Goal: Task Accomplishment & Management: Use online tool/utility

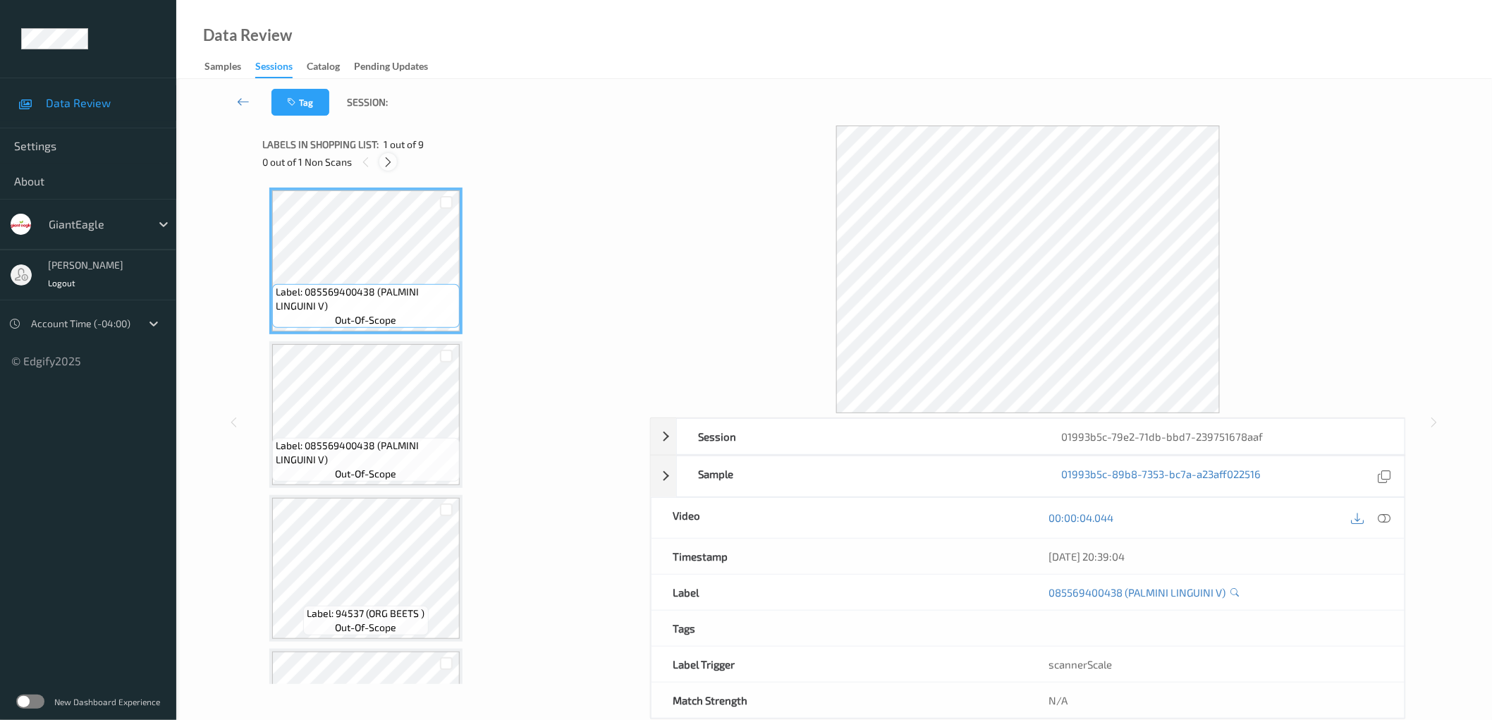
click at [386, 157] on icon at bounding box center [388, 162] width 12 height 13
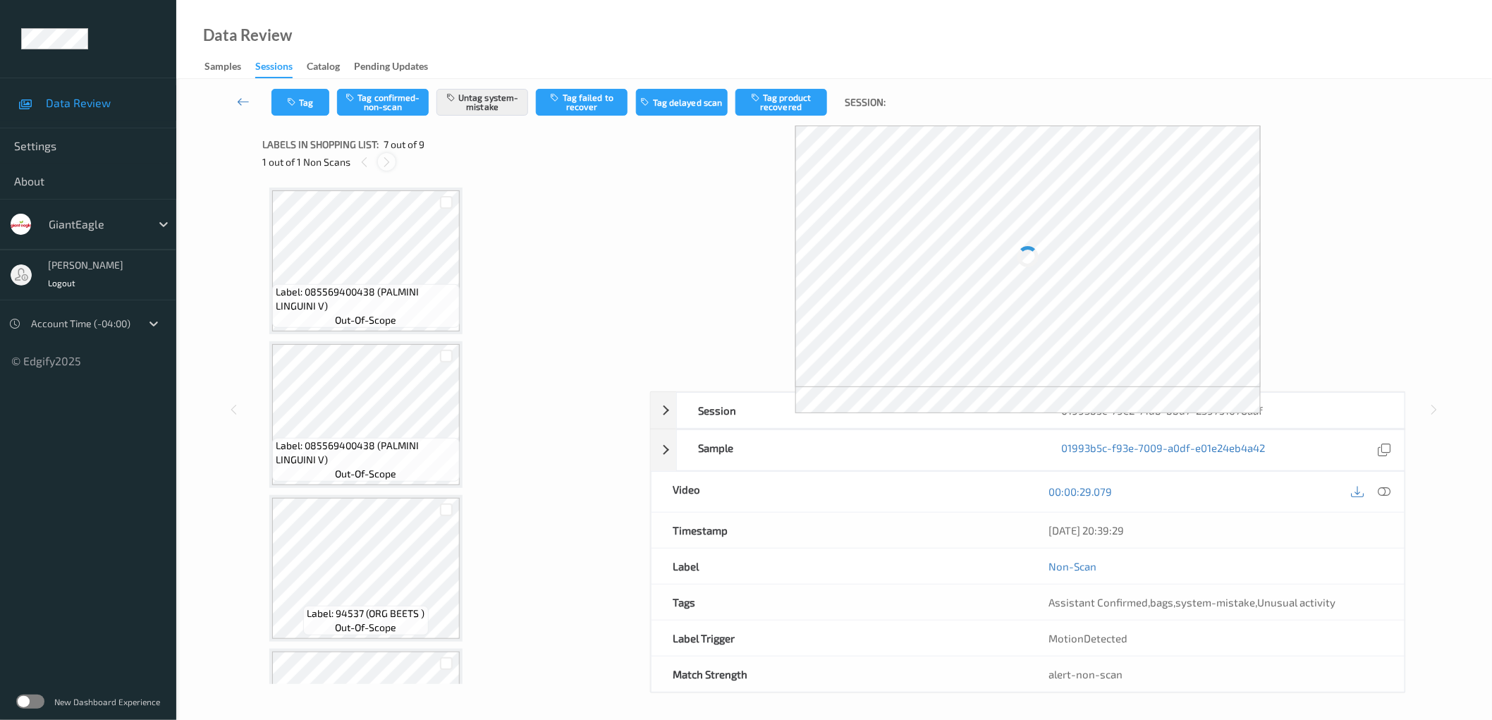
scroll to position [771, 0]
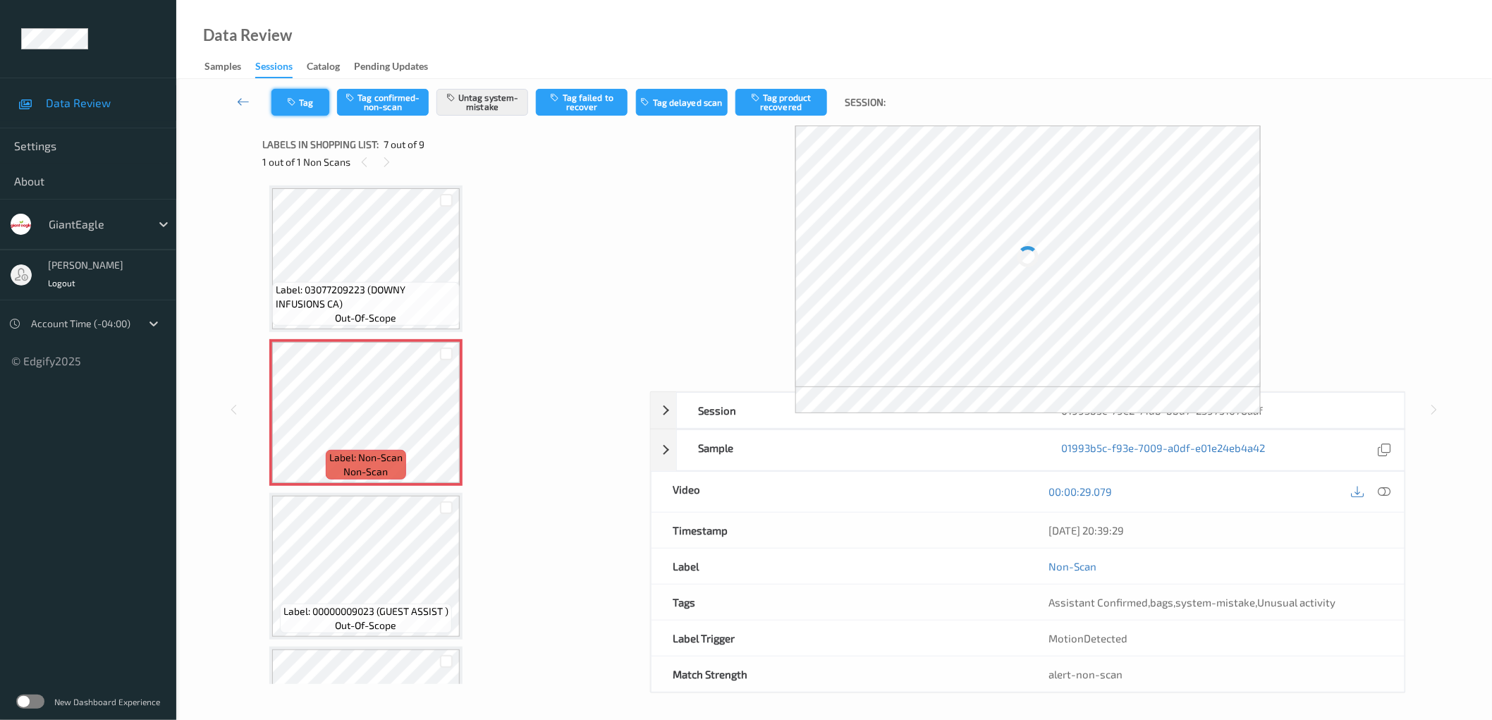
click at [307, 108] on button "Tag" at bounding box center [301, 102] width 58 height 27
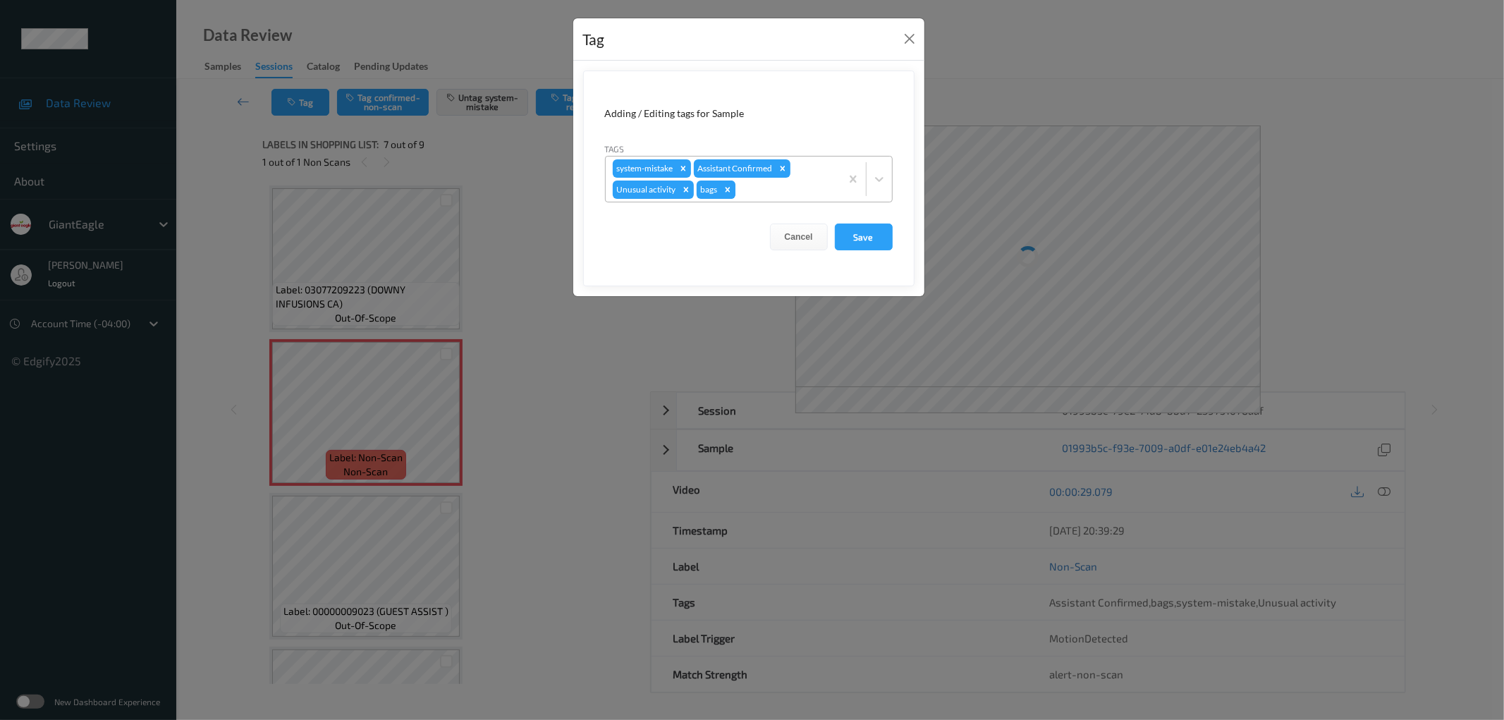
click at [728, 187] on icon "Remove bags" at bounding box center [728, 190] width 10 height 10
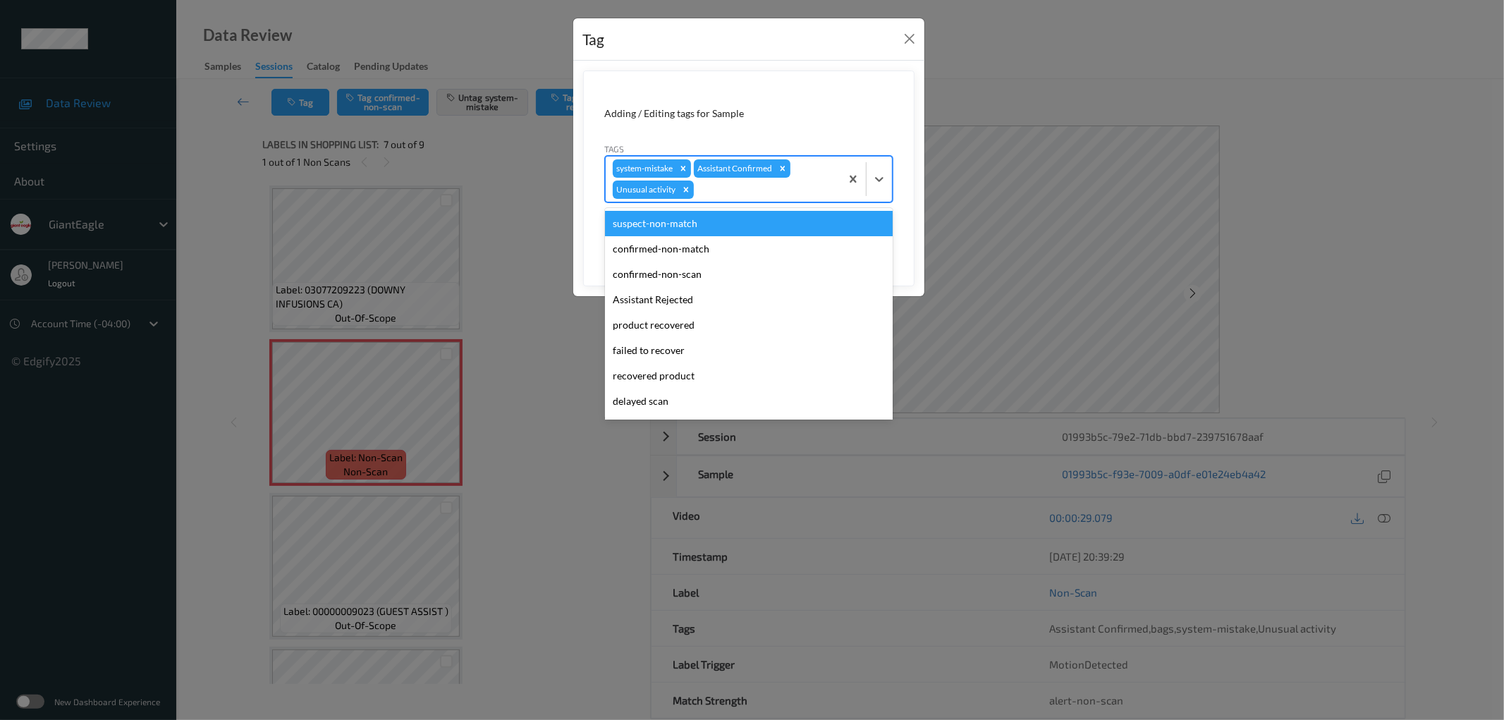
click at [762, 193] on div at bounding box center [765, 189] width 137 height 17
type input "bag"
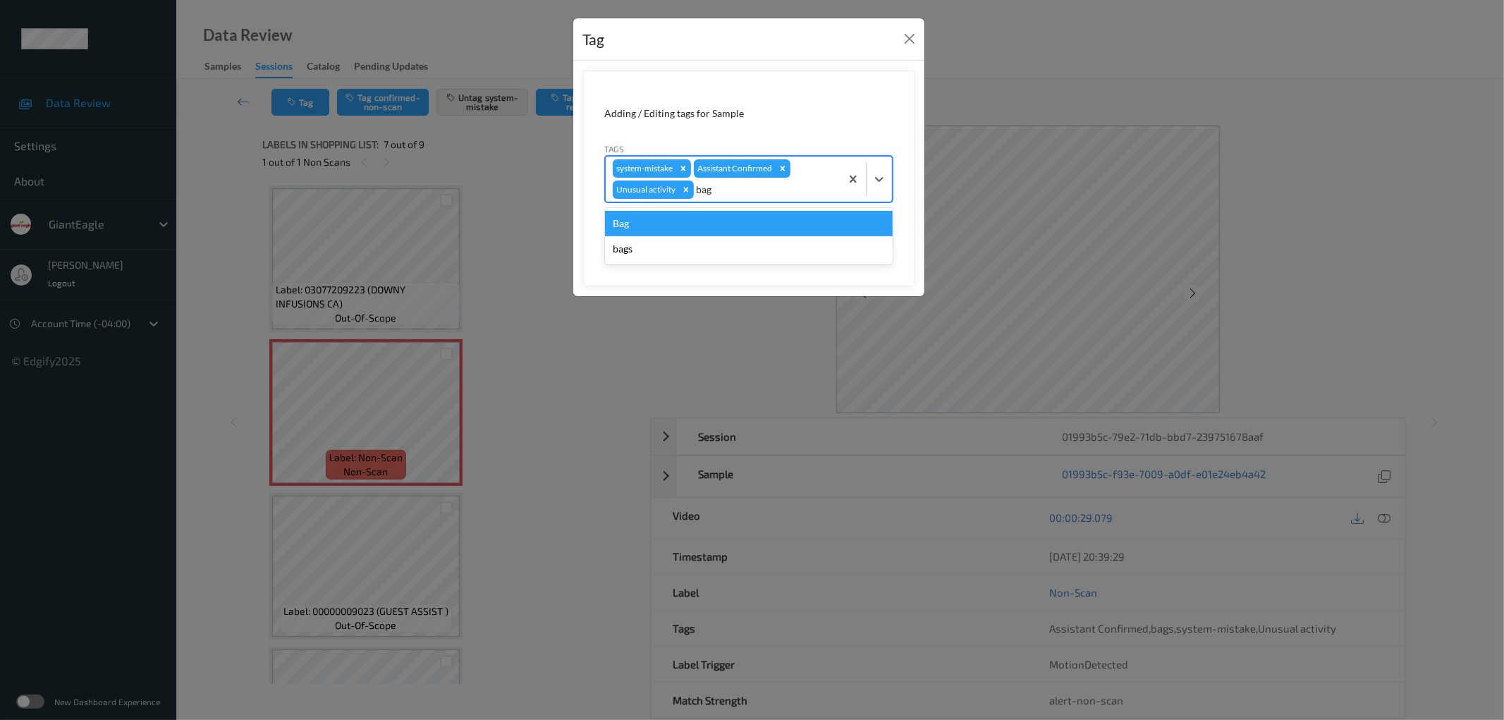
click at [700, 219] on div "Bag" at bounding box center [749, 223] width 288 height 25
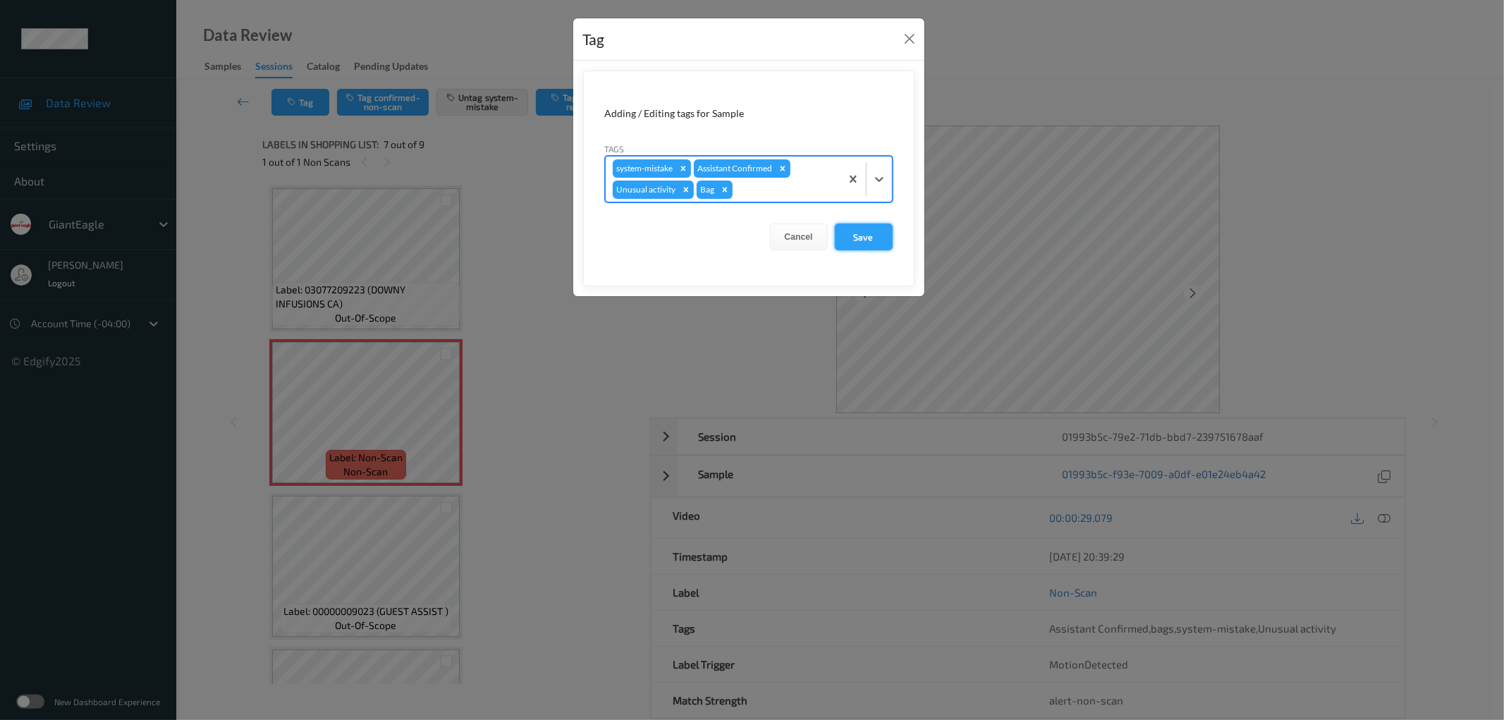
click at [869, 231] on button "Save" at bounding box center [864, 237] width 58 height 27
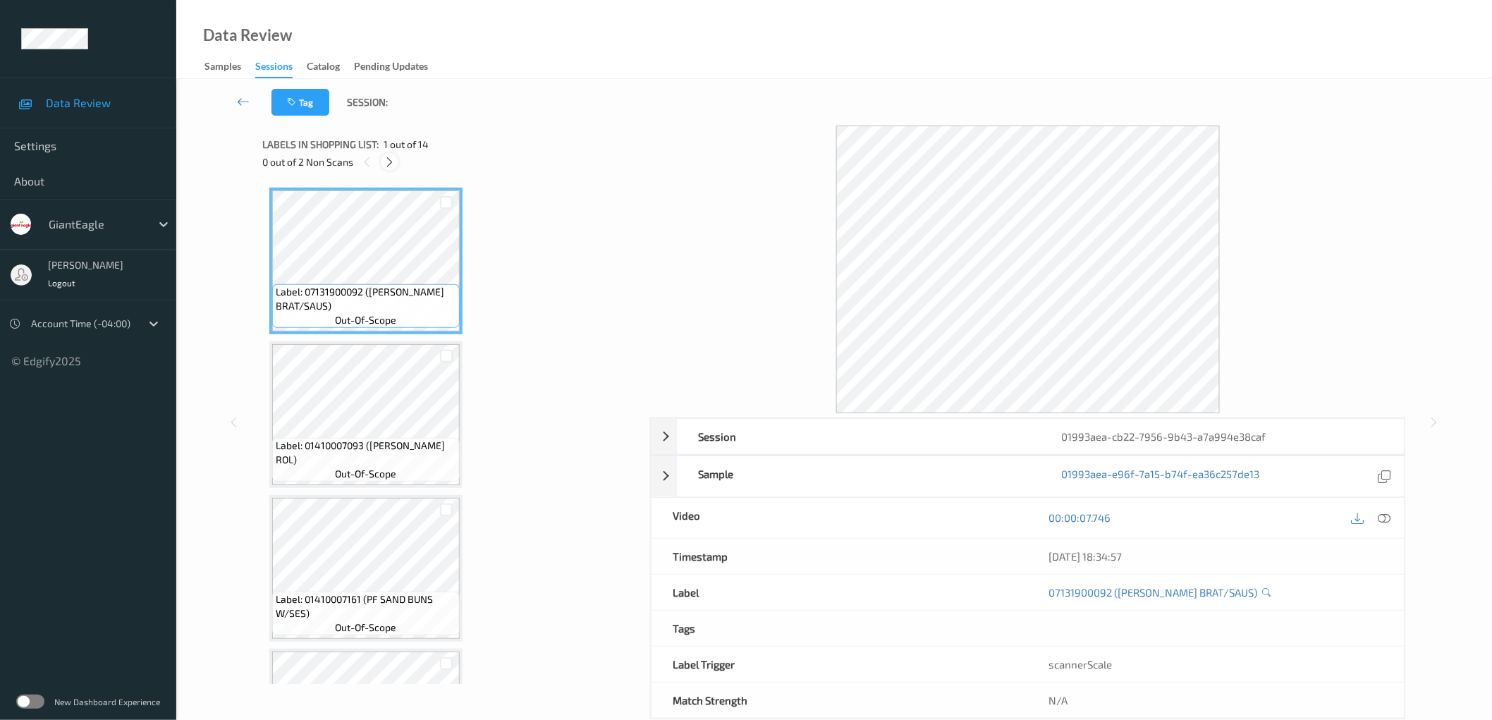
click at [391, 157] on icon at bounding box center [390, 162] width 12 height 13
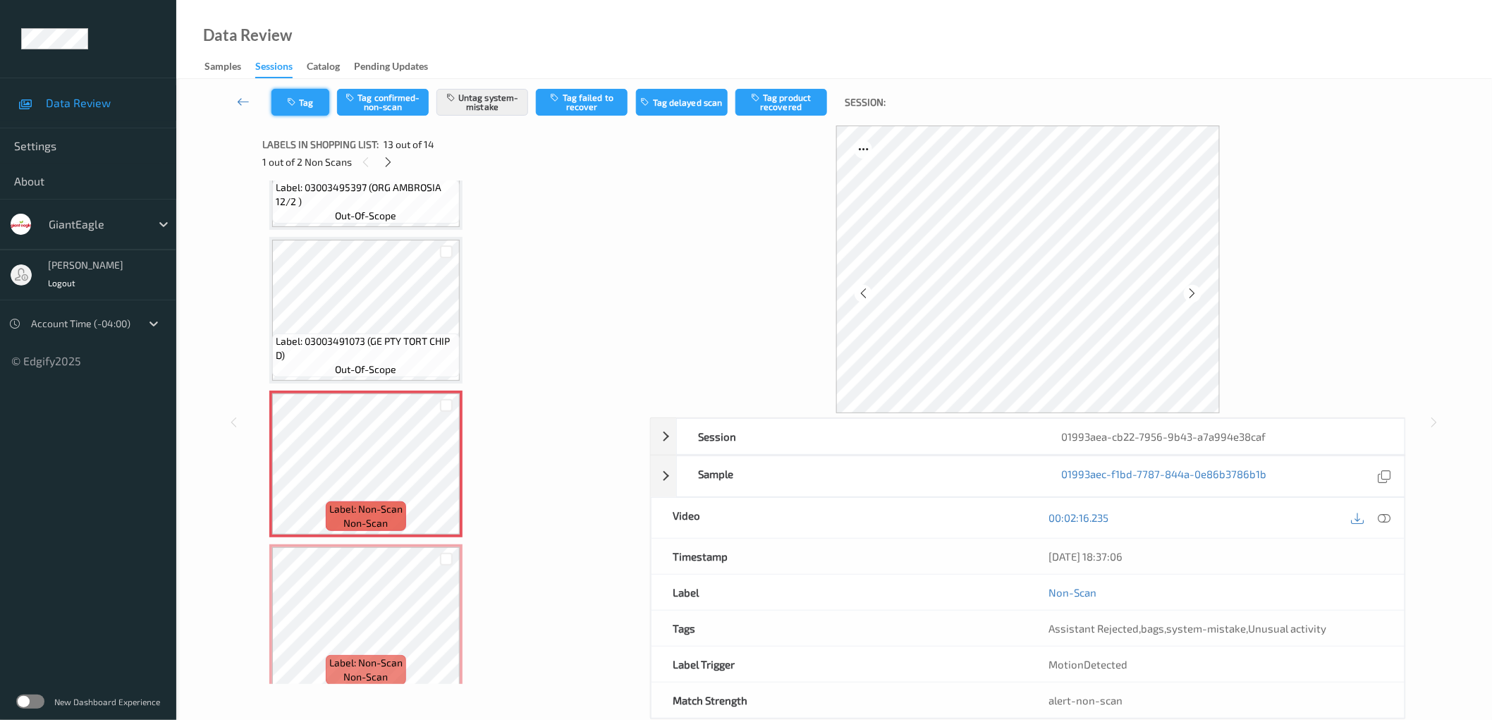
click at [307, 103] on button "Tag" at bounding box center [301, 102] width 58 height 27
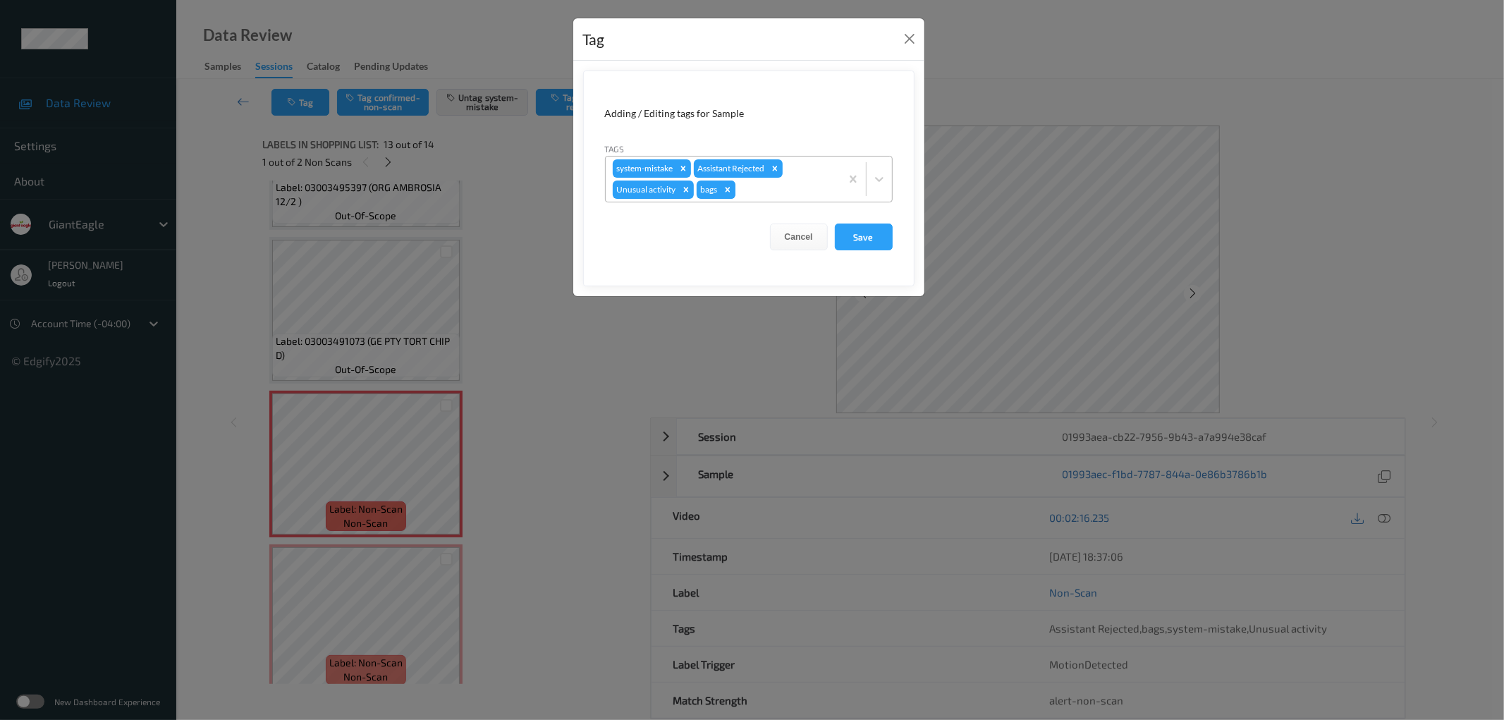
click at [729, 191] on icon "Remove bags" at bounding box center [728, 190] width 10 height 10
click at [748, 187] on div at bounding box center [765, 189] width 137 height 17
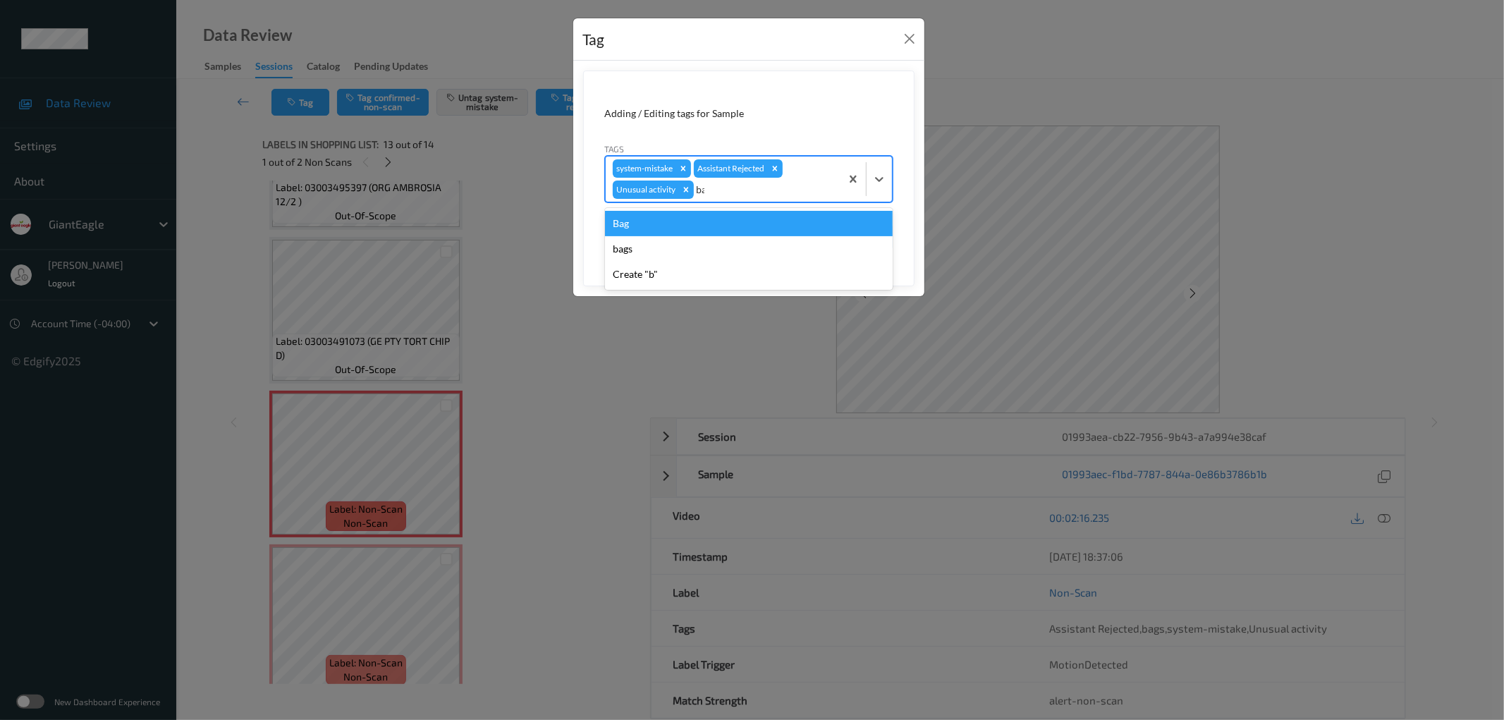
type input "bag"
click at [667, 224] on div "Bag" at bounding box center [749, 223] width 288 height 25
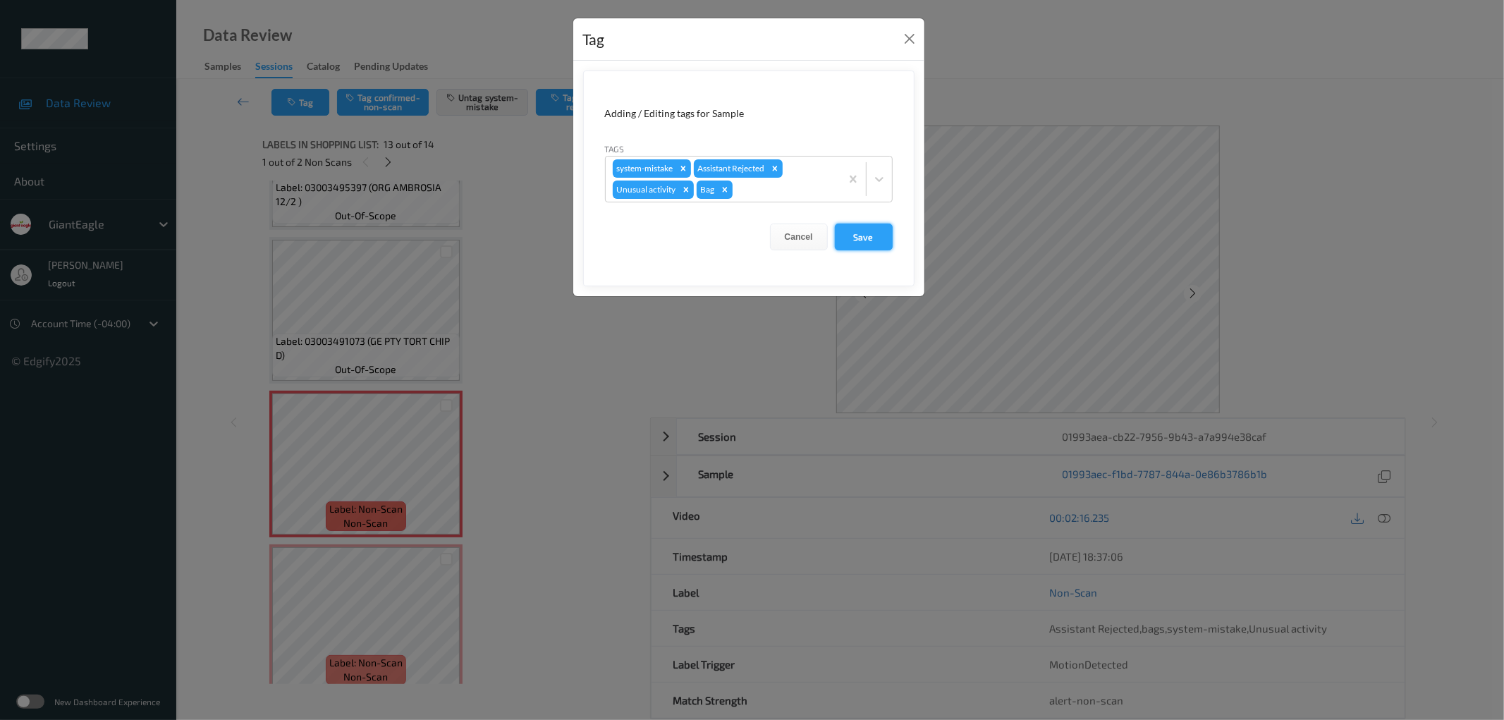
click at [874, 238] on button "Save" at bounding box center [864, 237] width 58 height 27
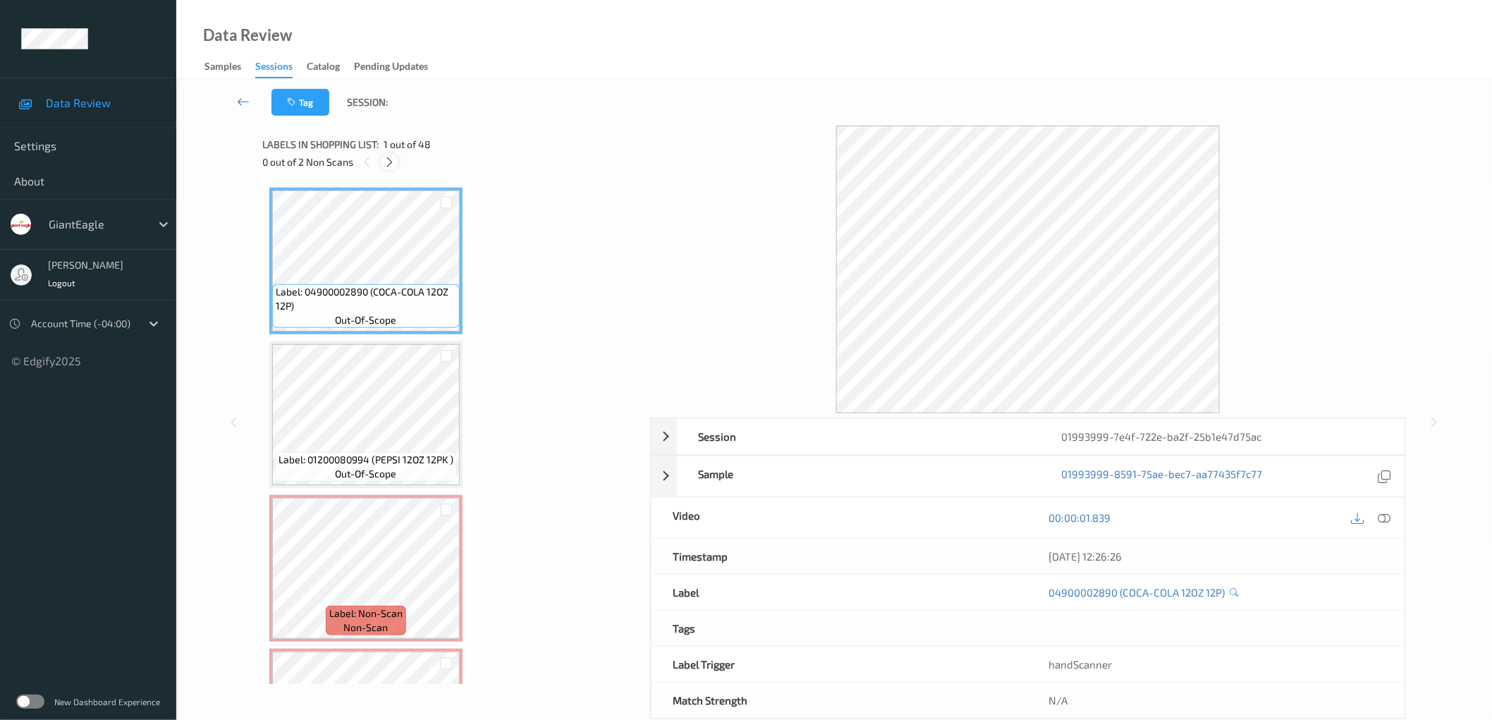
click at [384, 162] on icon at bounding box center [390, 162] width 12 height 13
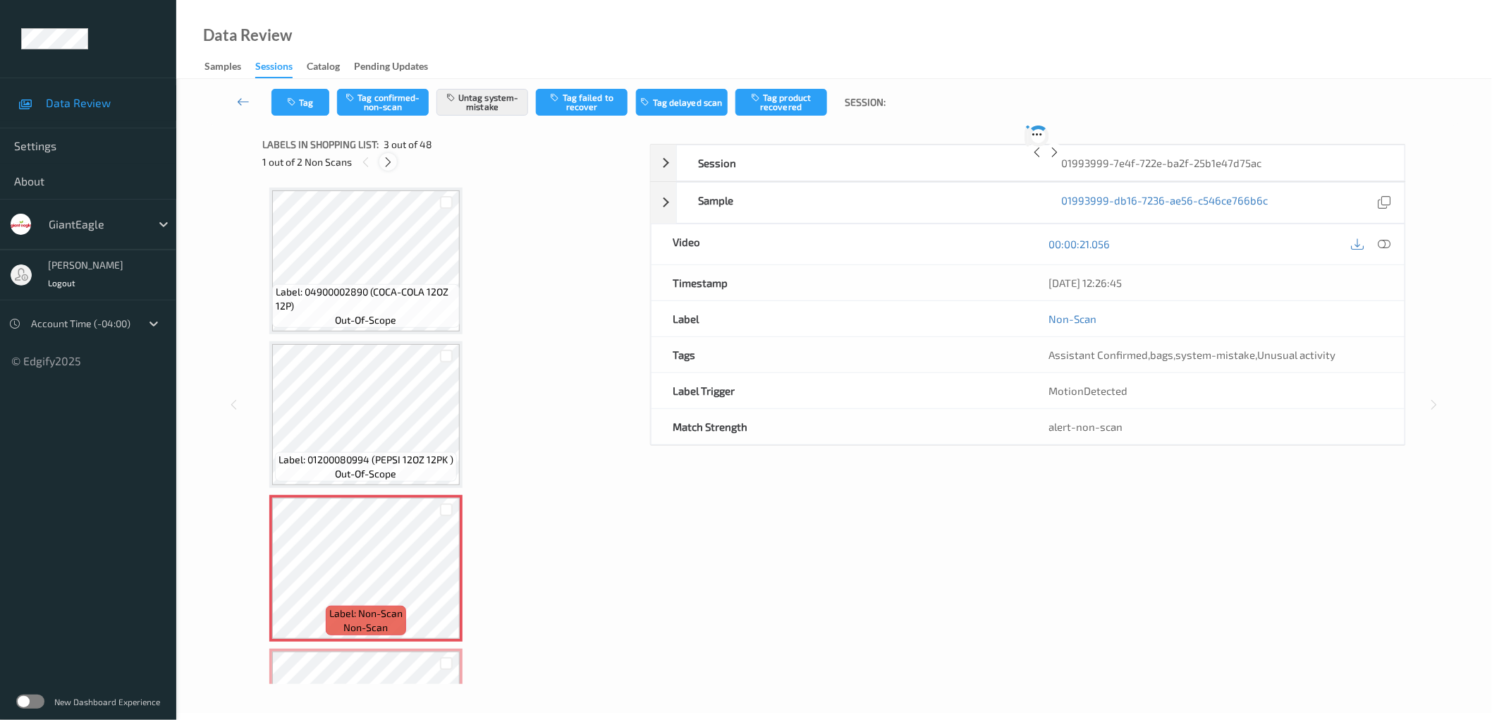
scroll to position [159, 0]
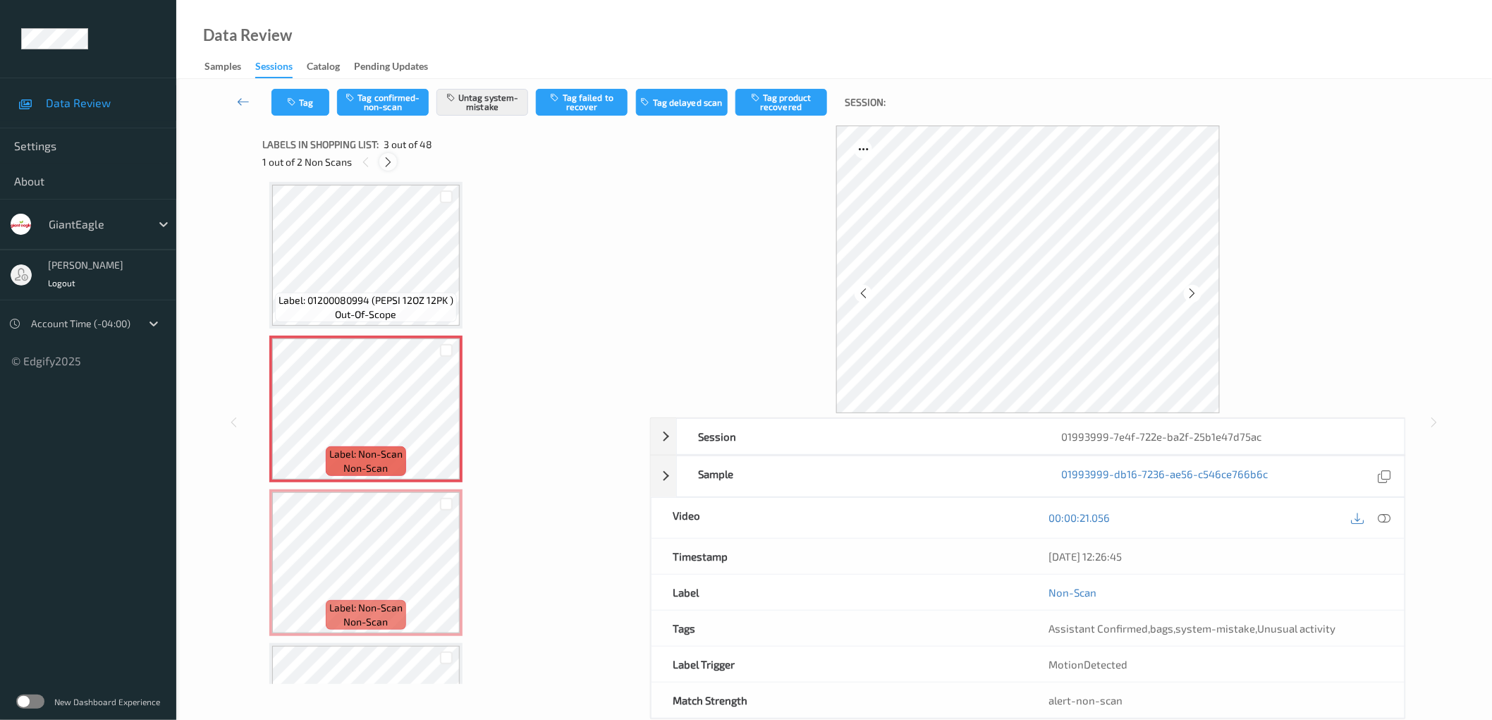
click at [383, 162] on icon at bounding box center [388, 162] width 12 height 13
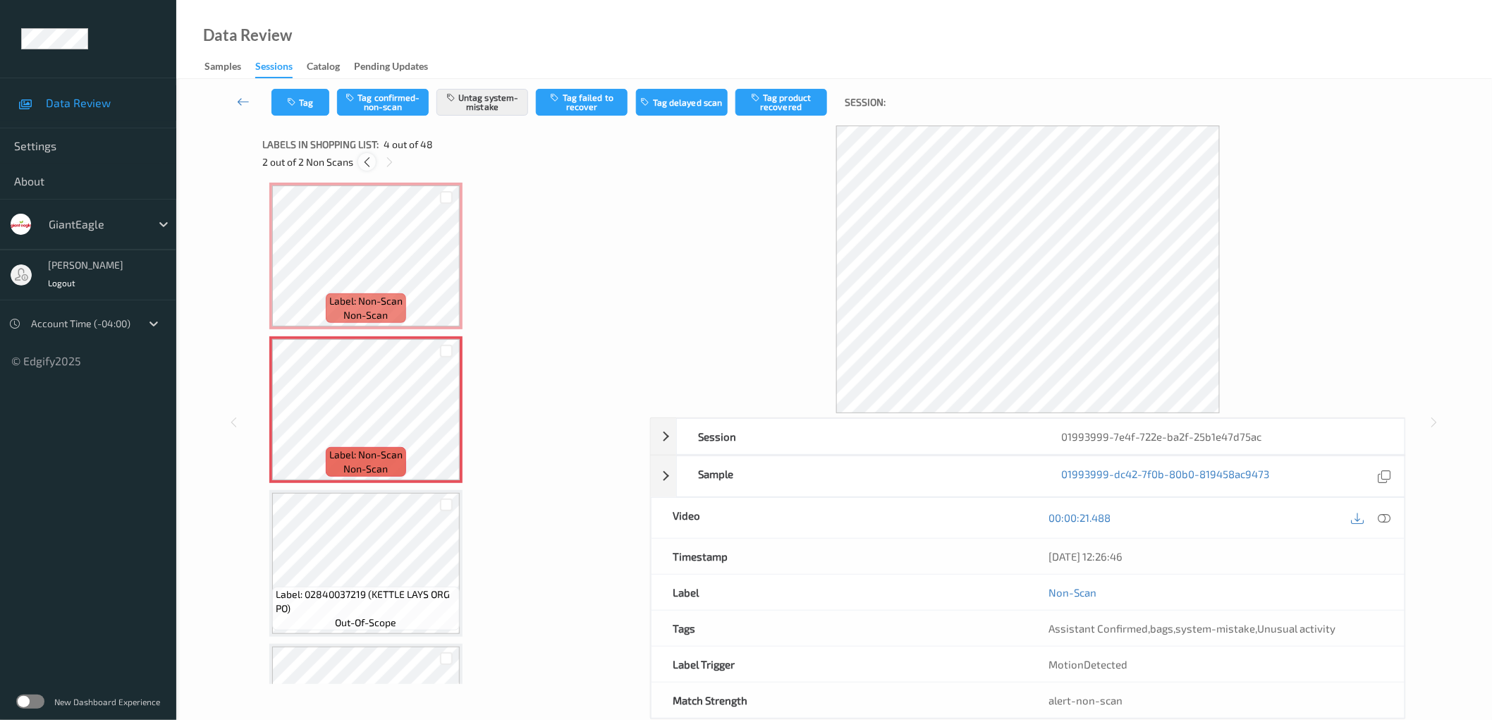
click at [367, 161] on icon at bounding box center [367, 162] width 12 height 13
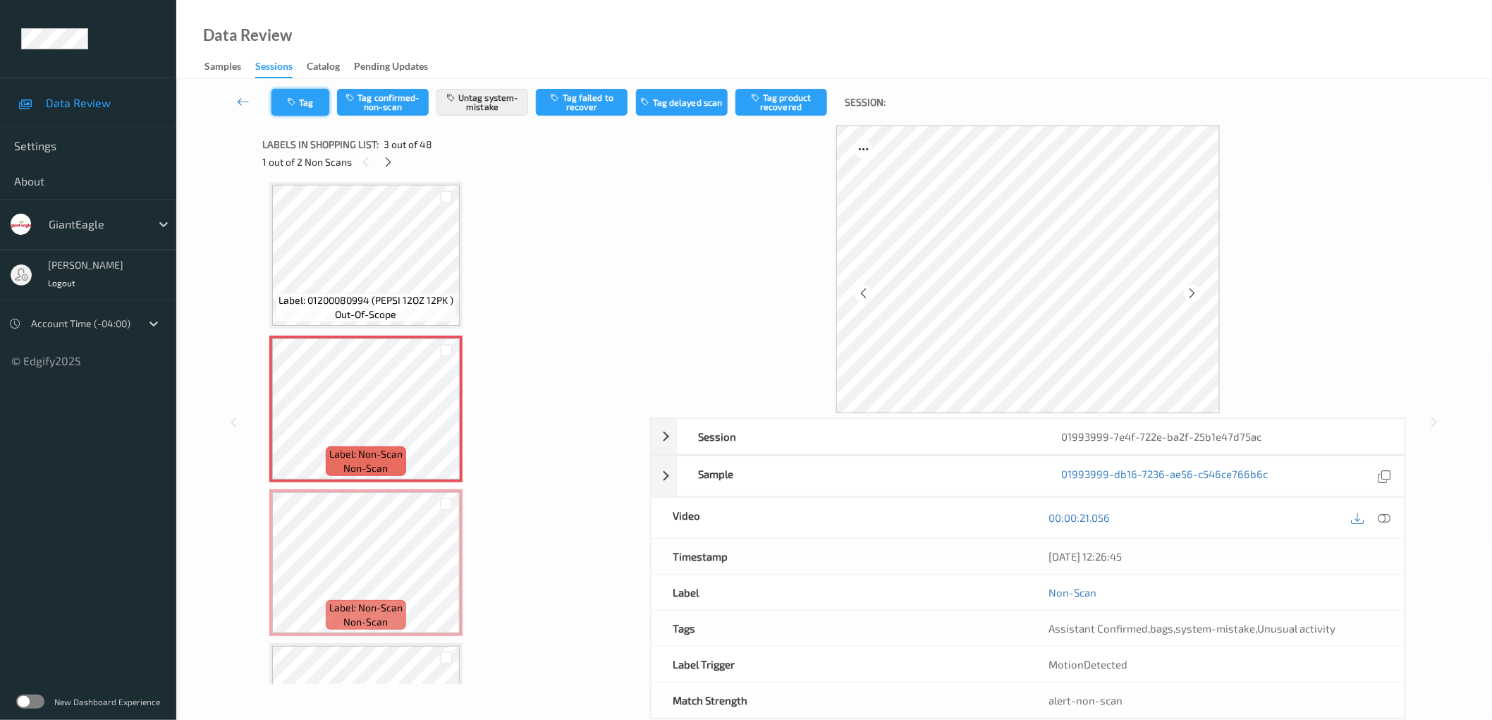
click at [305, 102] on button "Tag" at bounding box center [301, 102] width 58 height 27
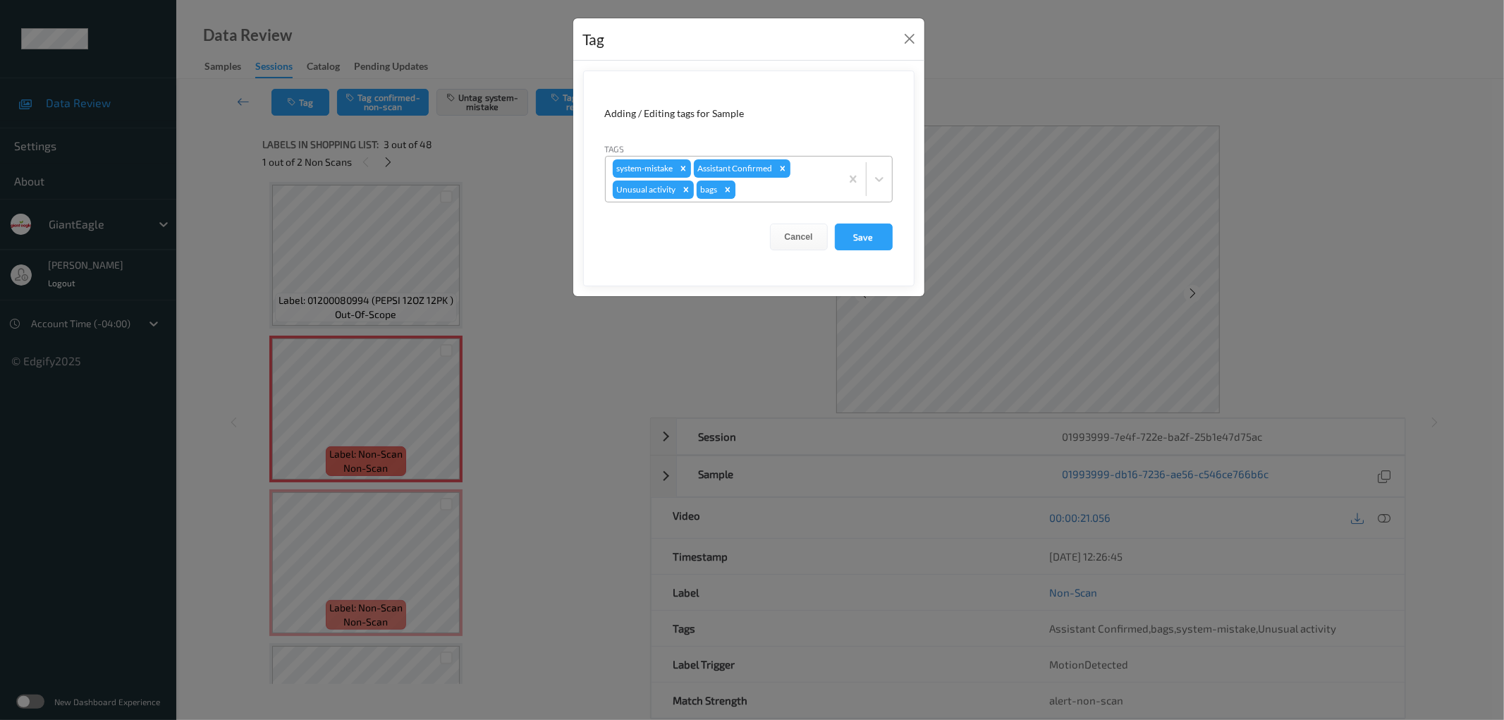
click at [728, 188] on icon "Remove bags" at bounding box center [728, 190] width 10 height 10
click at [734, 188] on div at bounding box center [765, 189] width 137 height 17
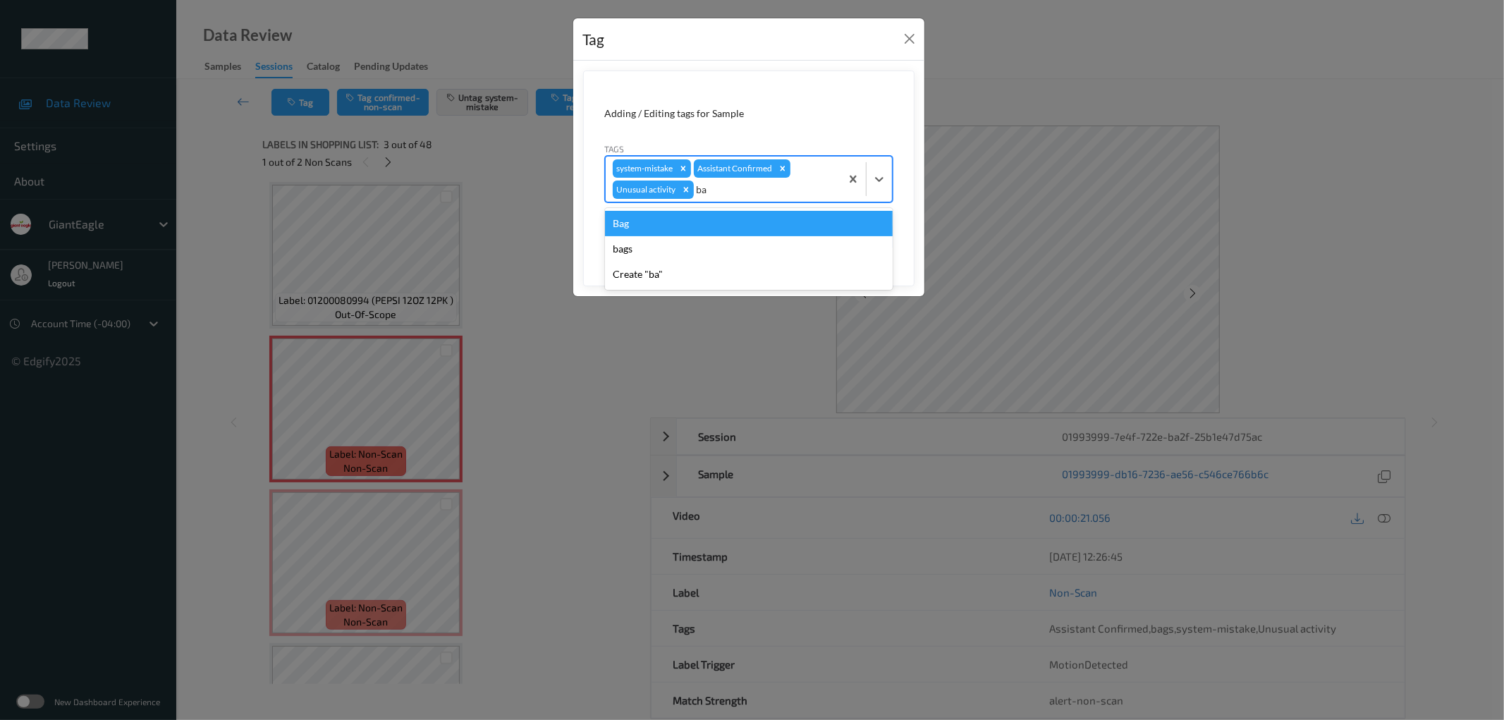
type input "bag"
click at [713, 219] on div "Bag" at bounding box center [749, 223] width 288 height 25
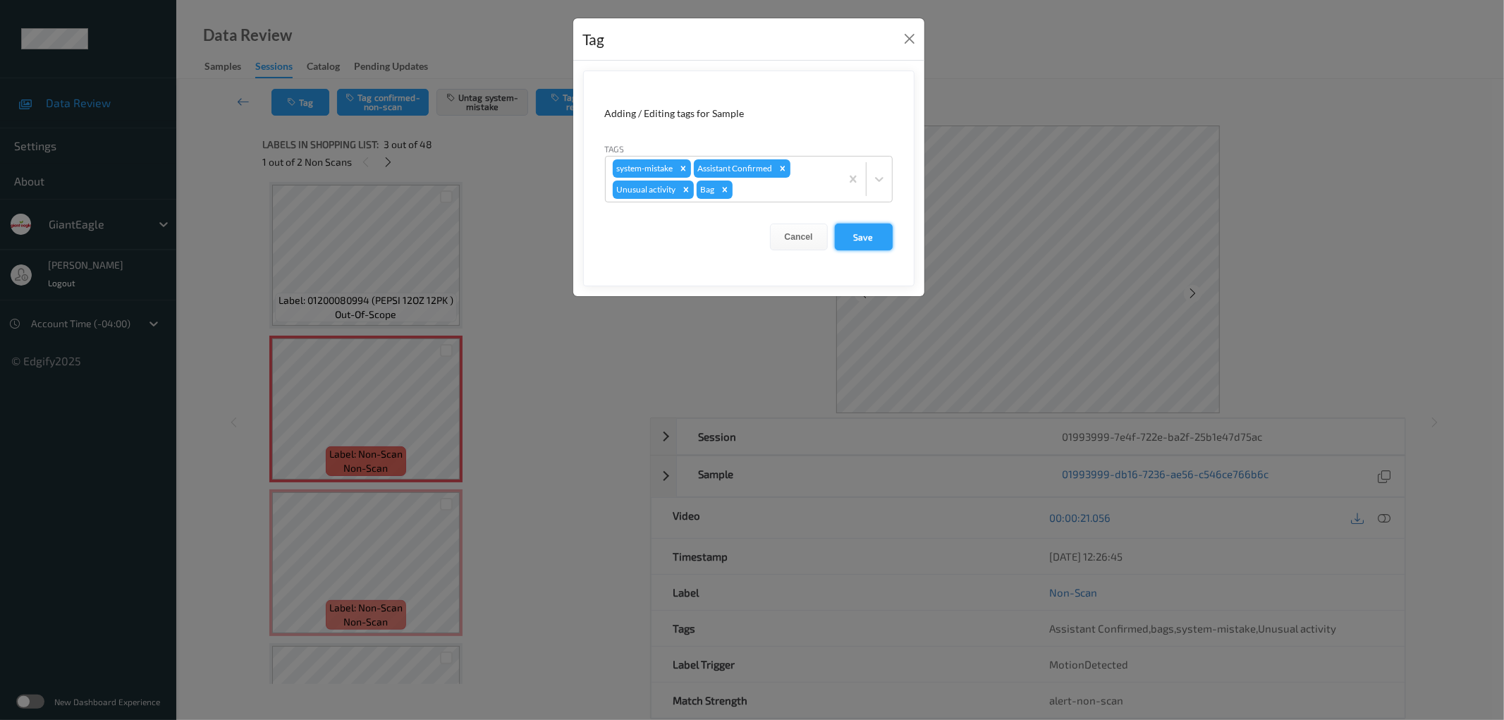
click at [858, 237] on button "Save" at bounding box center [864, 237] width 58 height 27
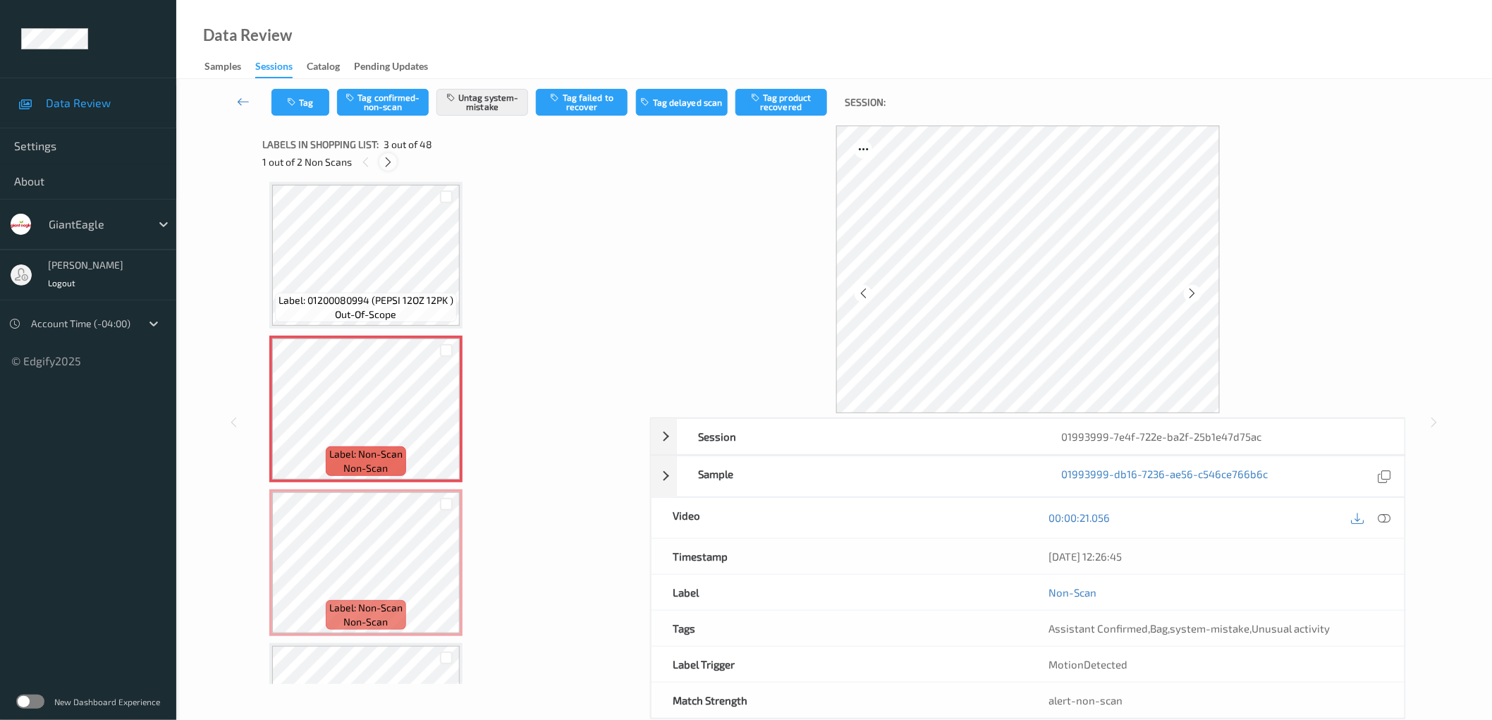
click at [383, 158] on icon at bounding box center [388, 162] width 12 height 13
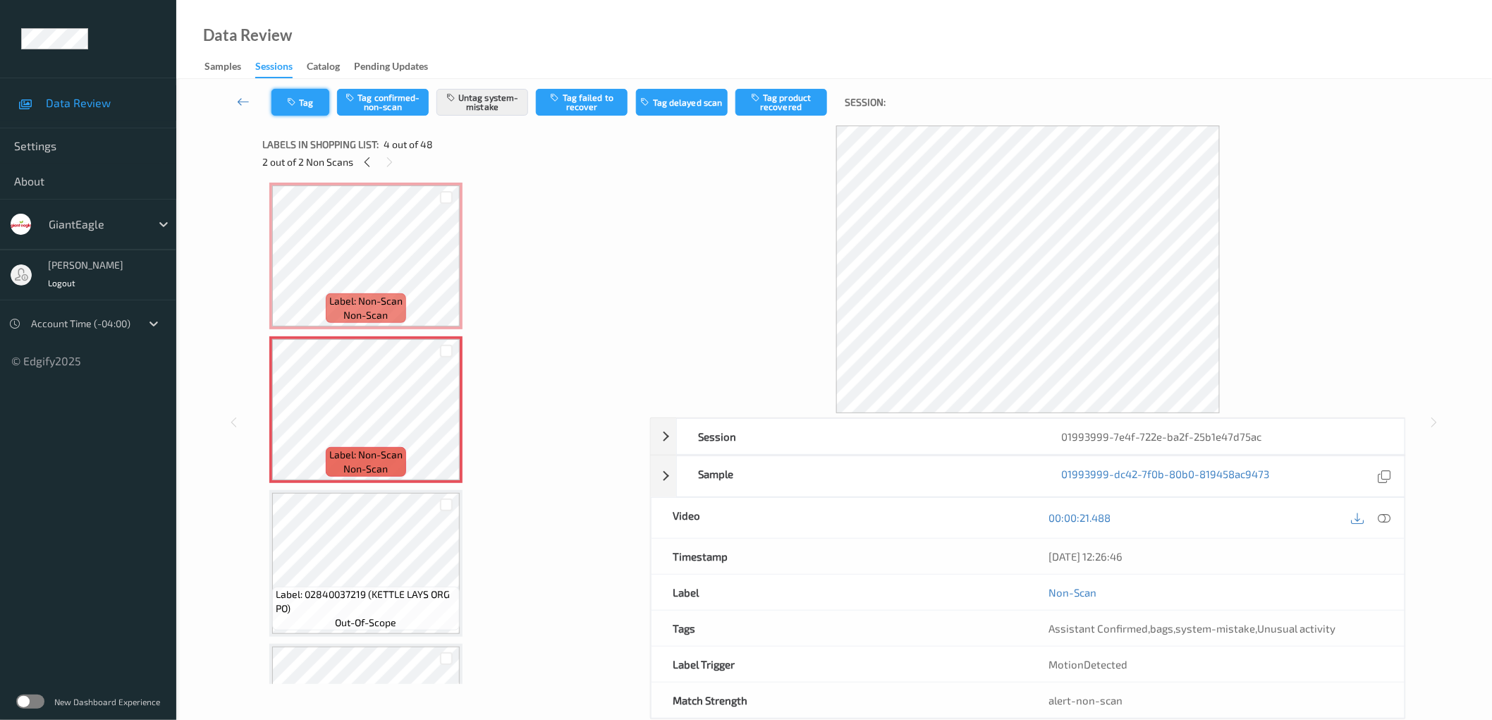
click at [324, 99] on button "Tag" at bounding box center [301, 102] width 58 height 27
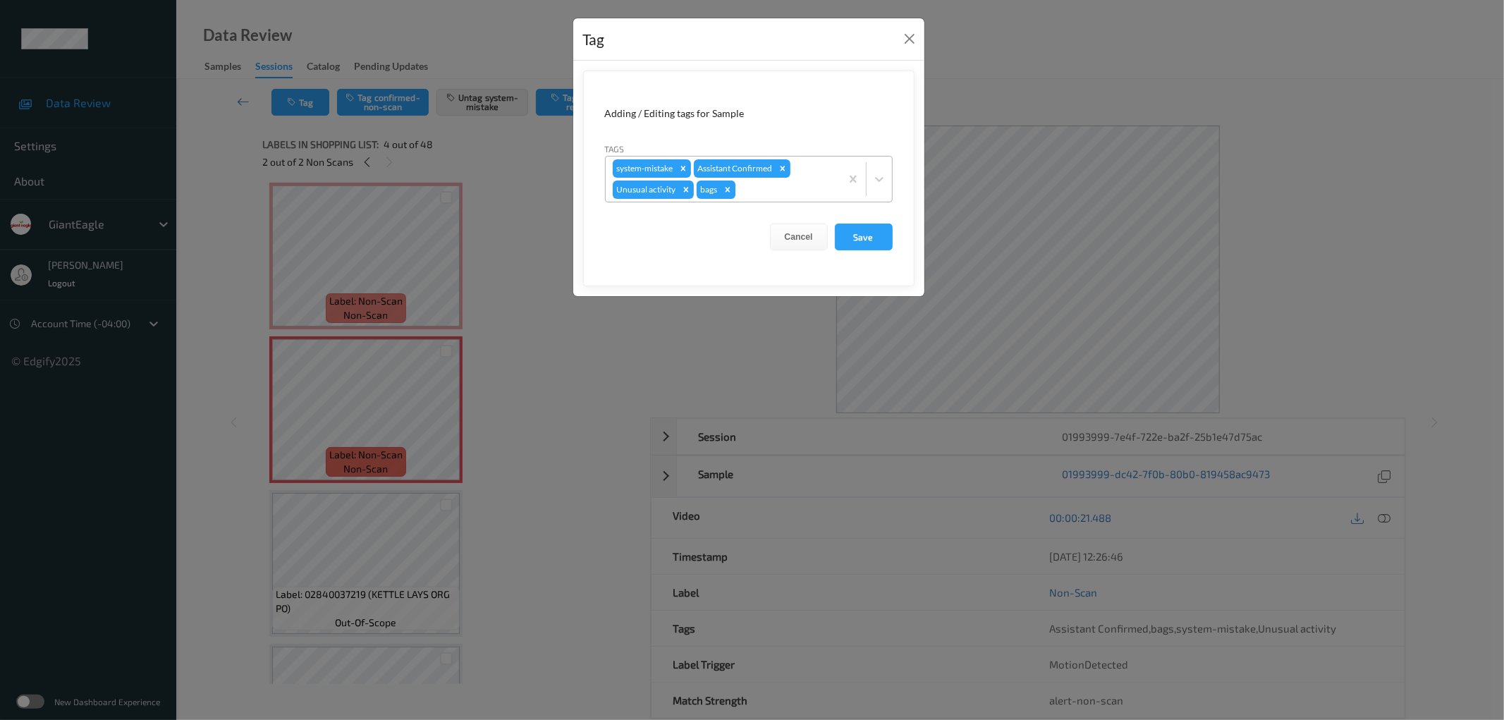
click at [729, 190] on icon "Remove bags" at bounding box center [728, 190] width 10 height 10
click at [759, 187] on div at bounding box center [765, 189] width 137 height 17
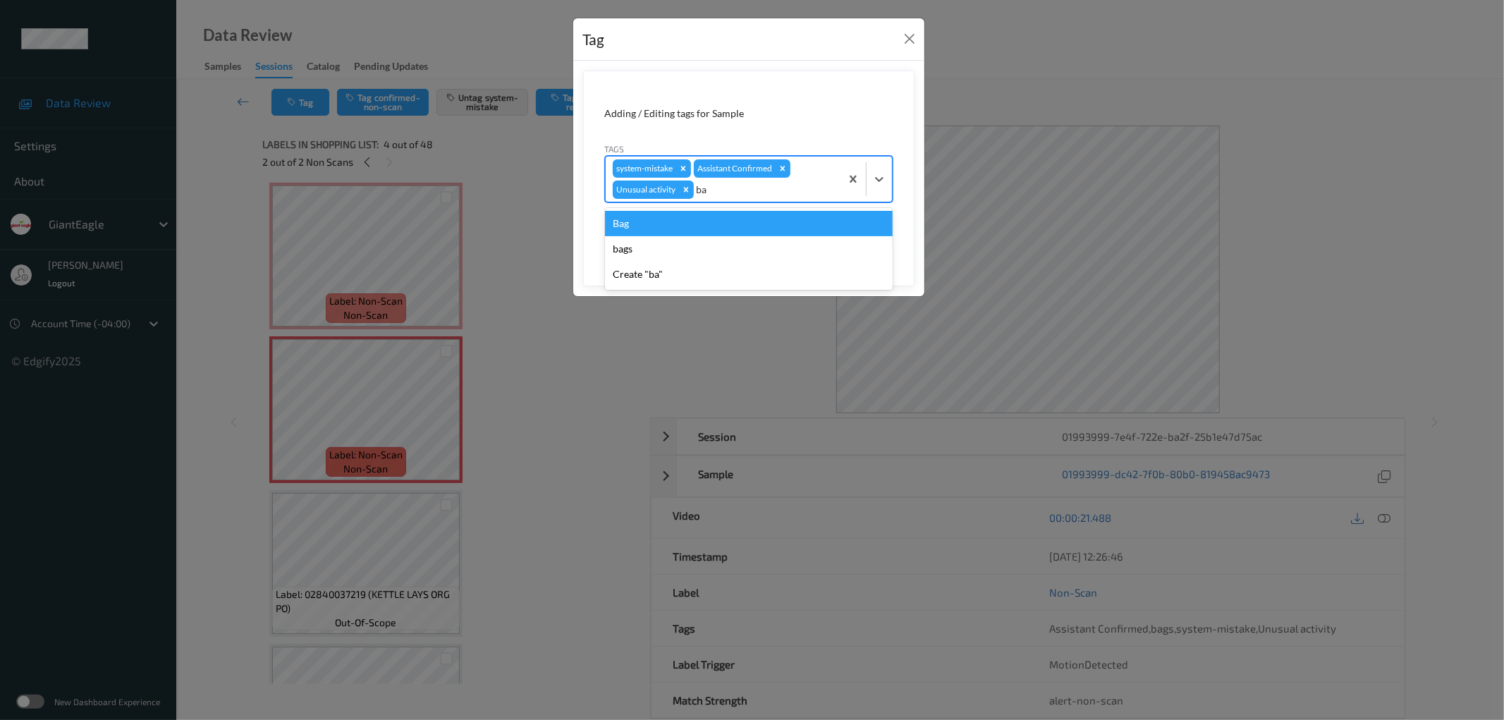
type input "bag"
click at [724, 219] on div "Bag" at bounding box center [749, 223] width 288 height 25
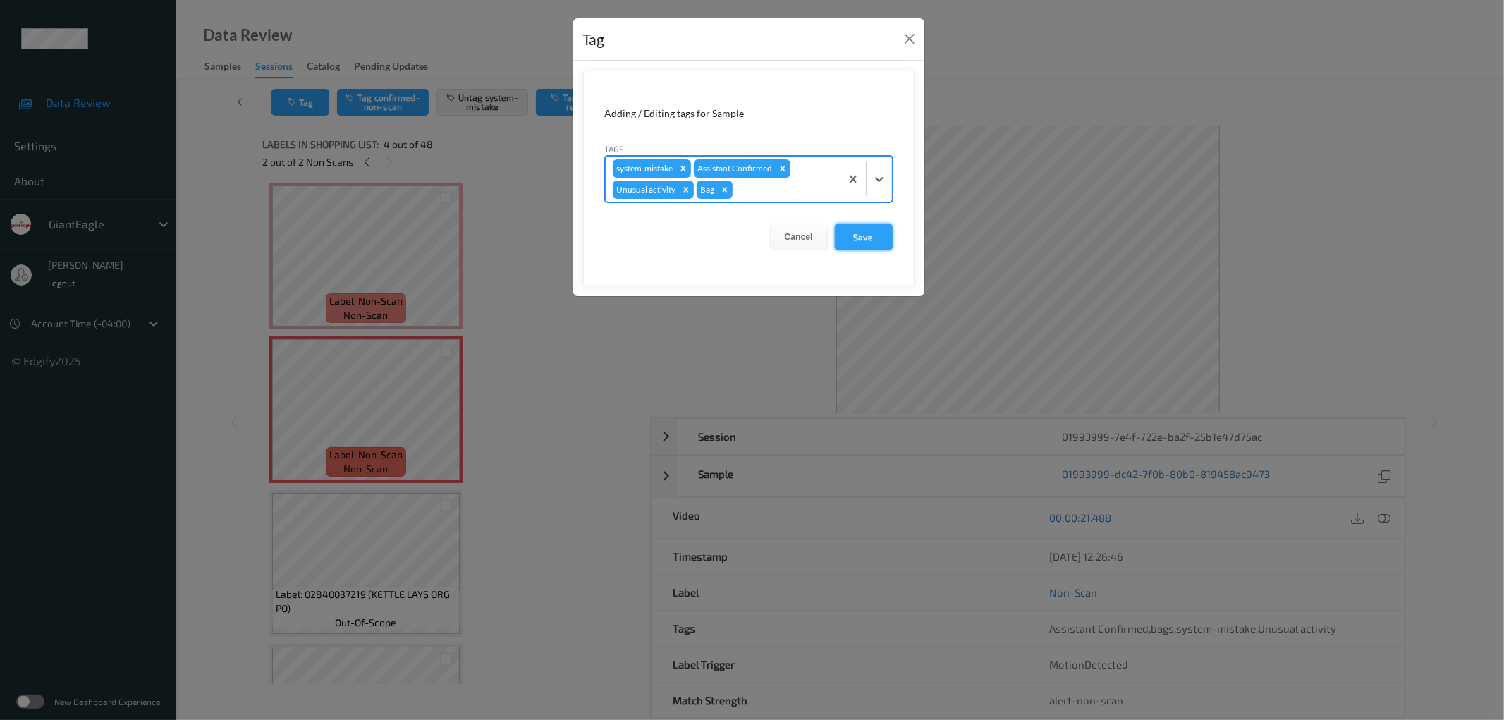
click at [850, 236] on button "Save" at bounding box center [864, 237] width 58 height 27
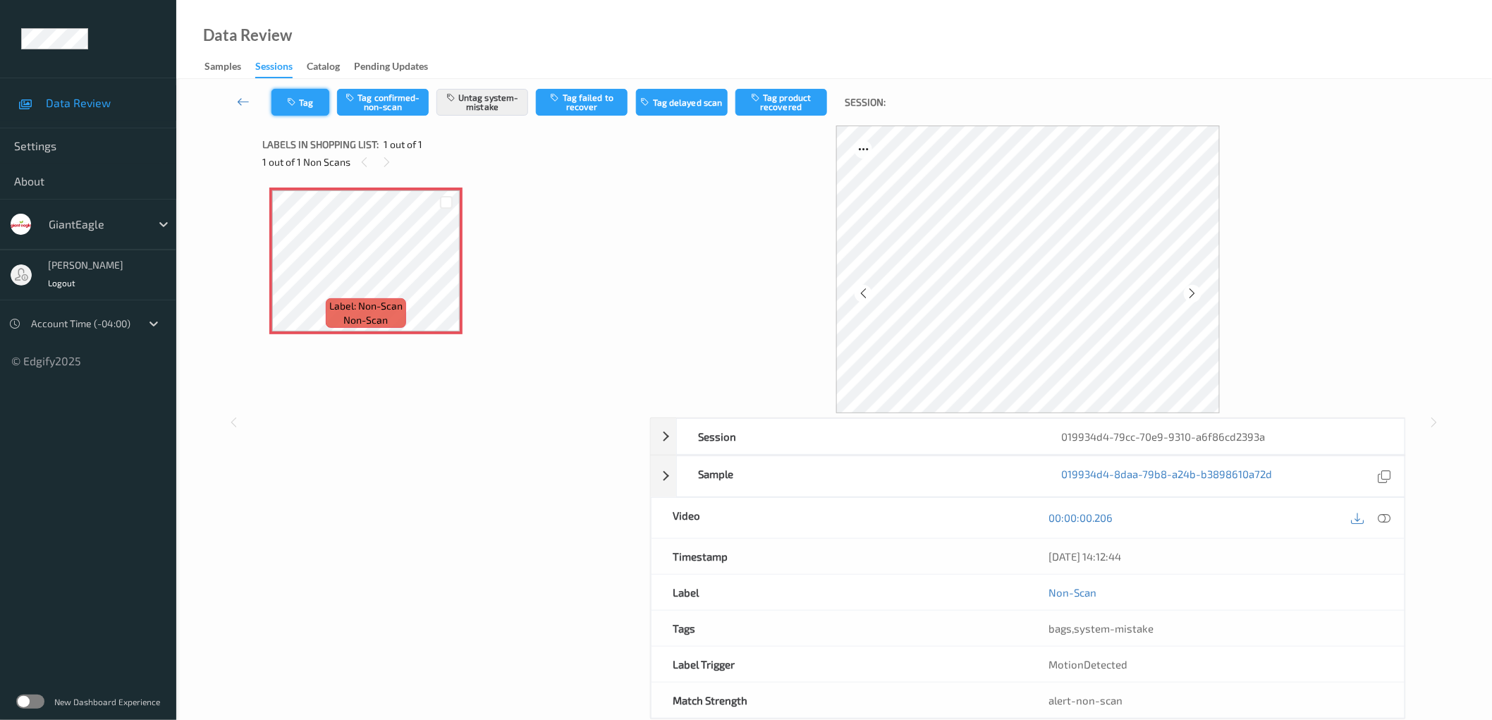
click at [293, 99] on icon "button" at bounding box center [293, 102] width 12 height 10
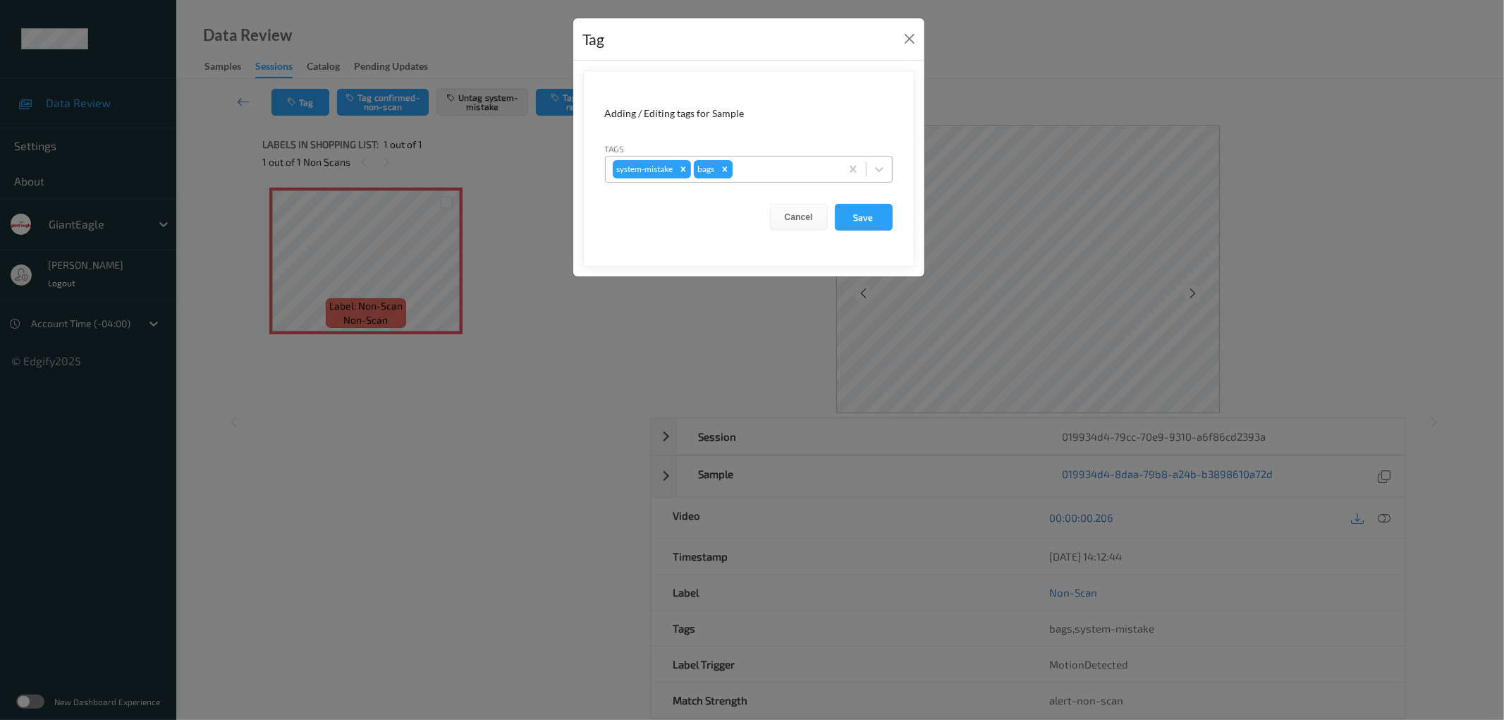
click at [725, 169] on icon "Remove bags" at bounding box center [724, 168] width 5 height 5
click at [762, 162] on div at bounding box center [785, 169] width 98 height 17
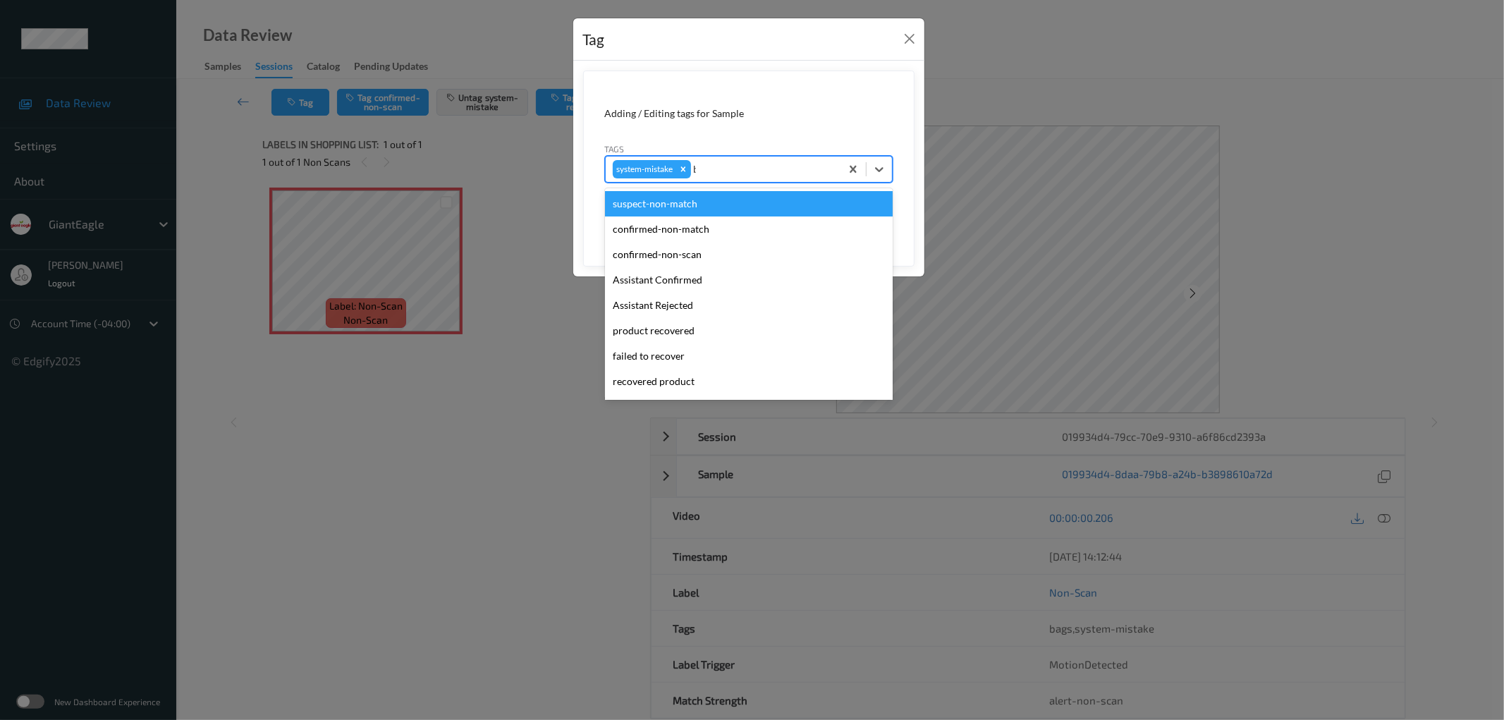
type input "bag"
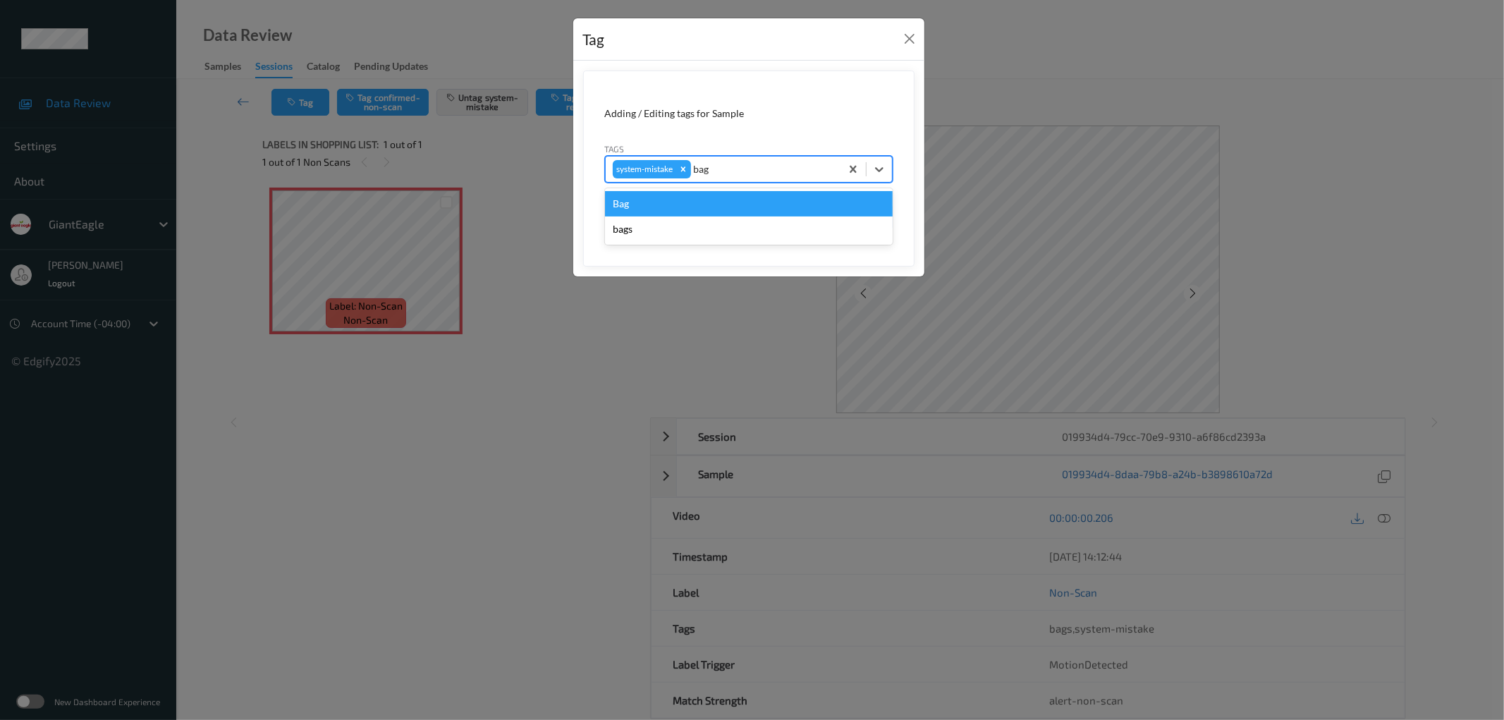
click at [731, 199] on div "Bag" at bounding box center [749, 203] width 288 height 25
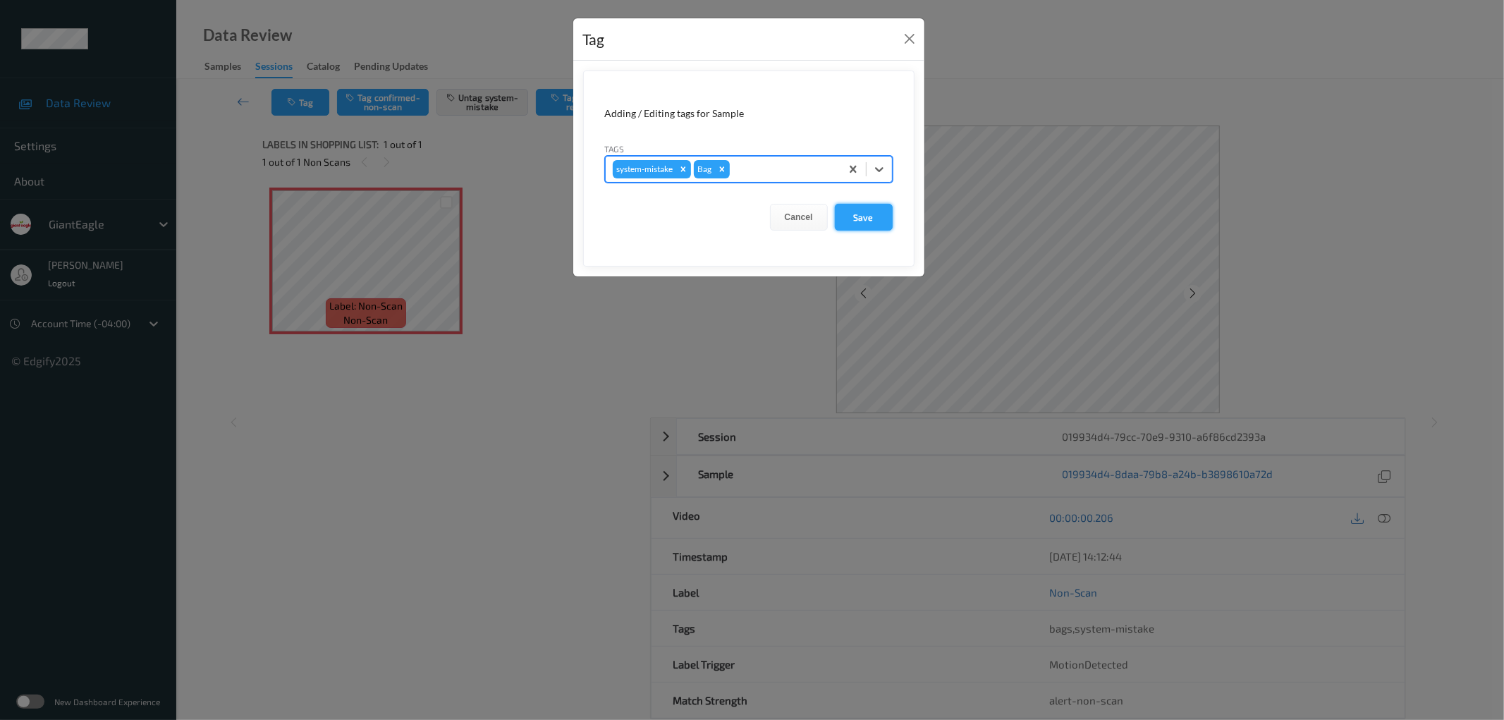
click at [865, 219] on button "Save" at bounding box center [864, 217] width 58 height 27
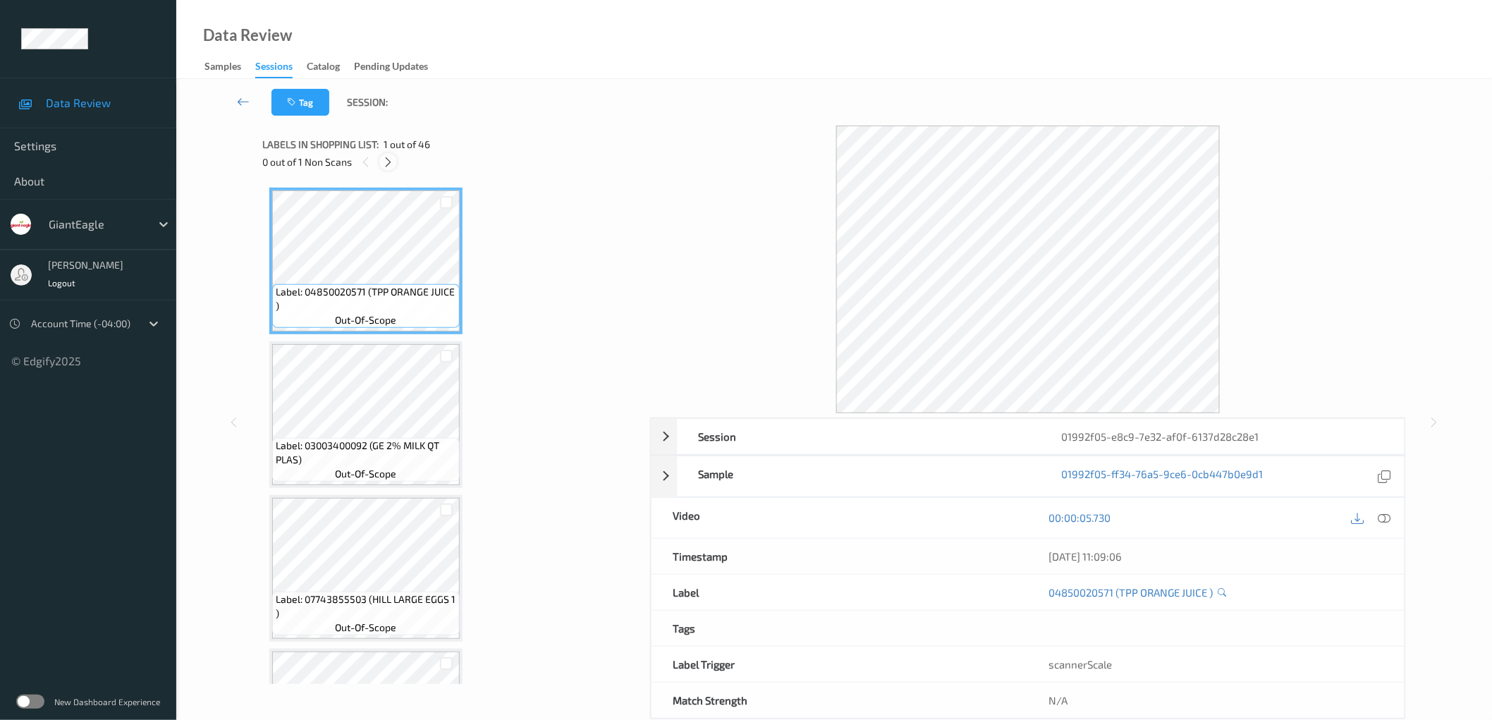
click at [391, 159] on icon at bounding box center [388, 162] width 12 height 13
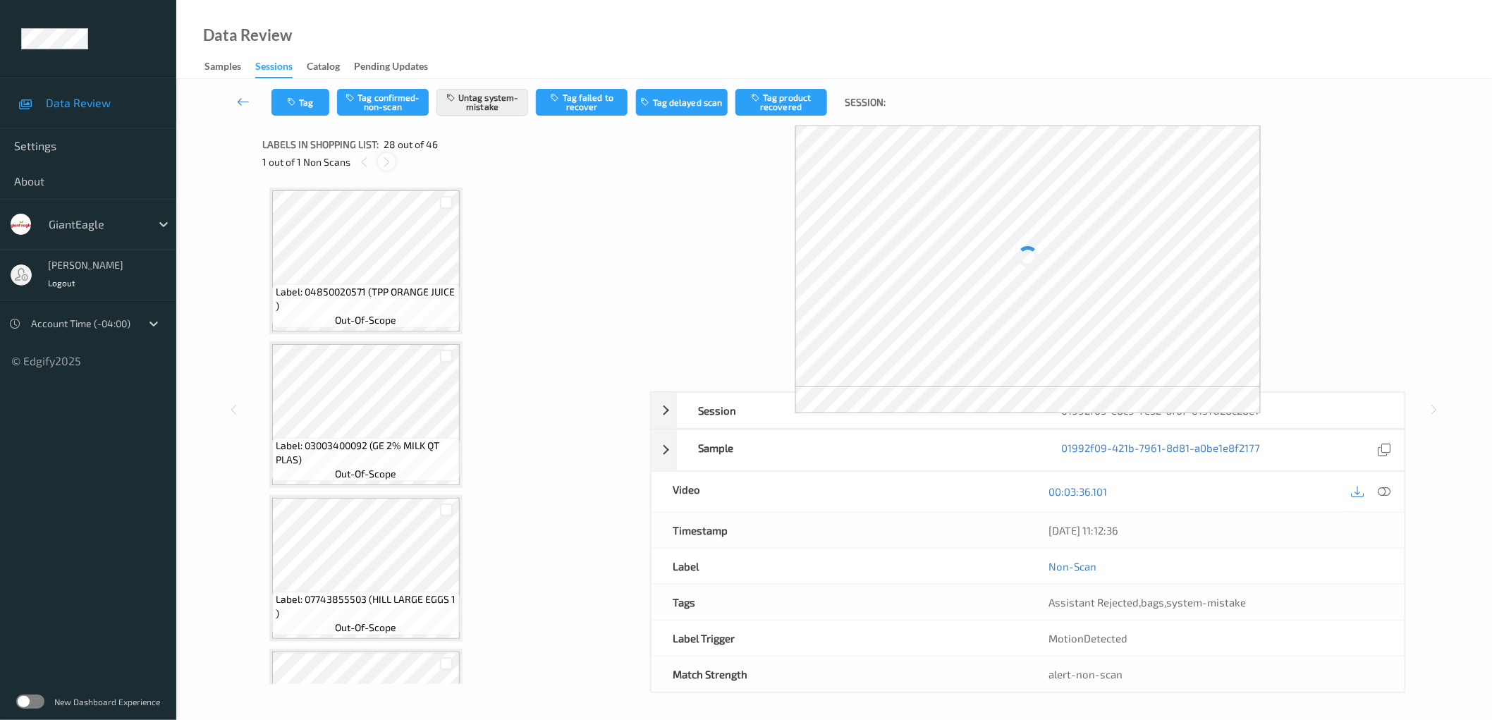
scroll to position [3980, 0]
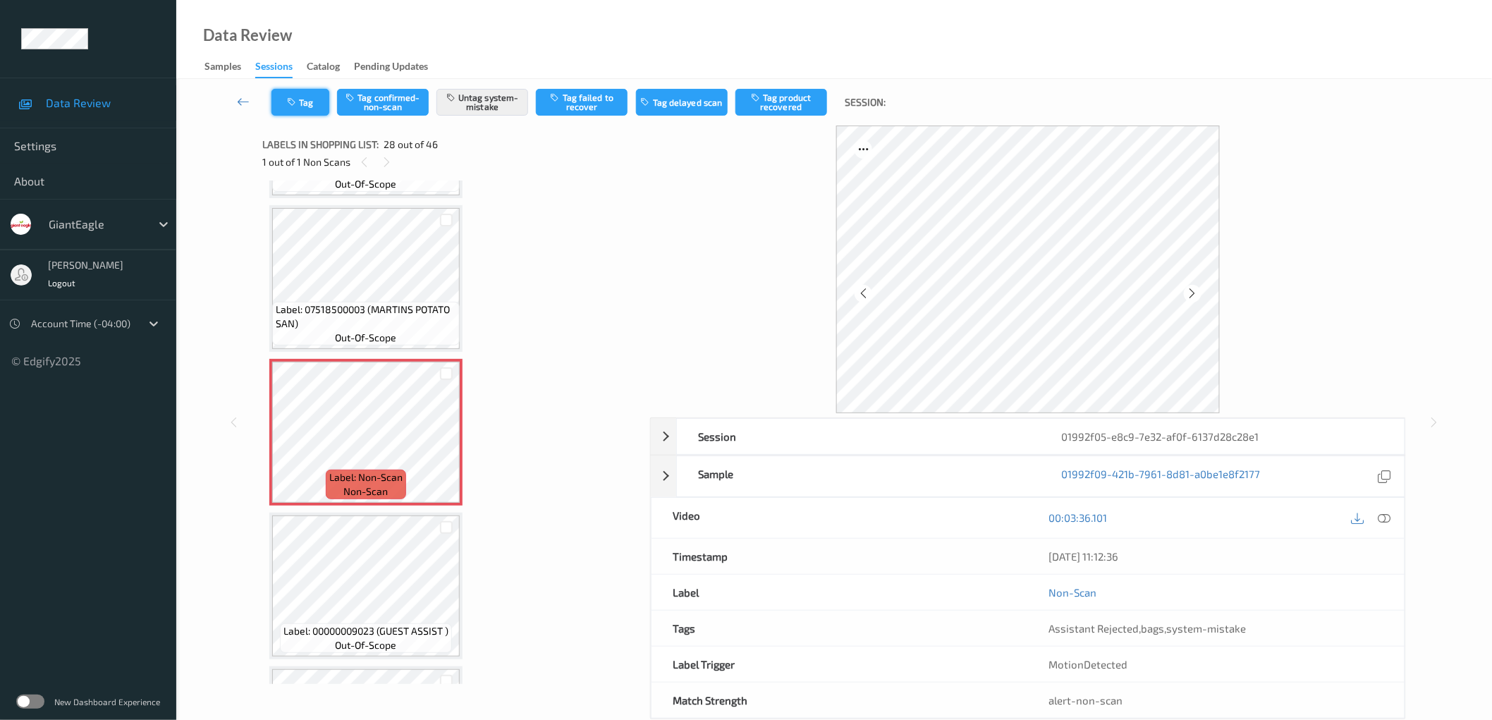
click at [307, 102] on button "Tag" at bounding box center [301, 102] width 58 height 27
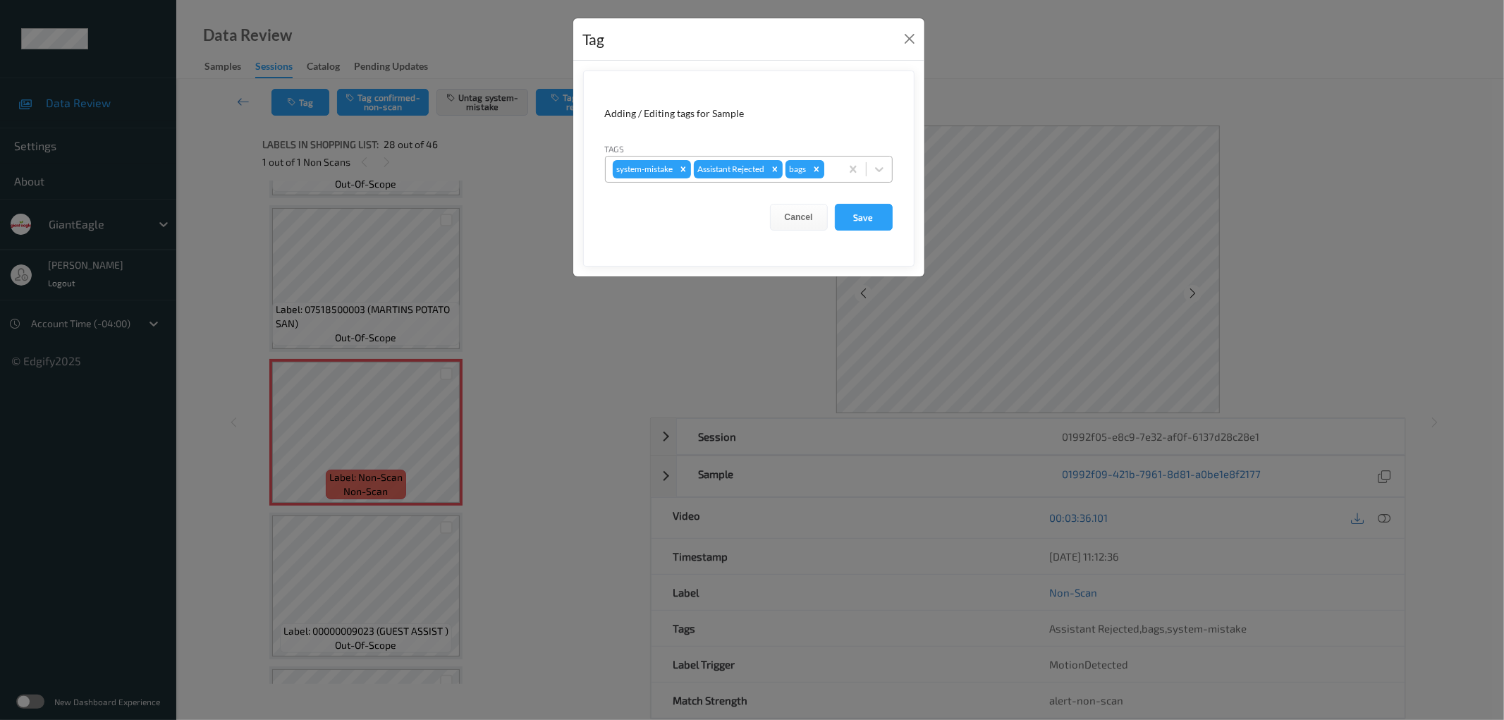
click at [820, 164] on div "Remove bags" at bounding box center [817, 169] width 16 height 18
click at [811, 169] on div at bounding box center [810, 169] width 48 height 17
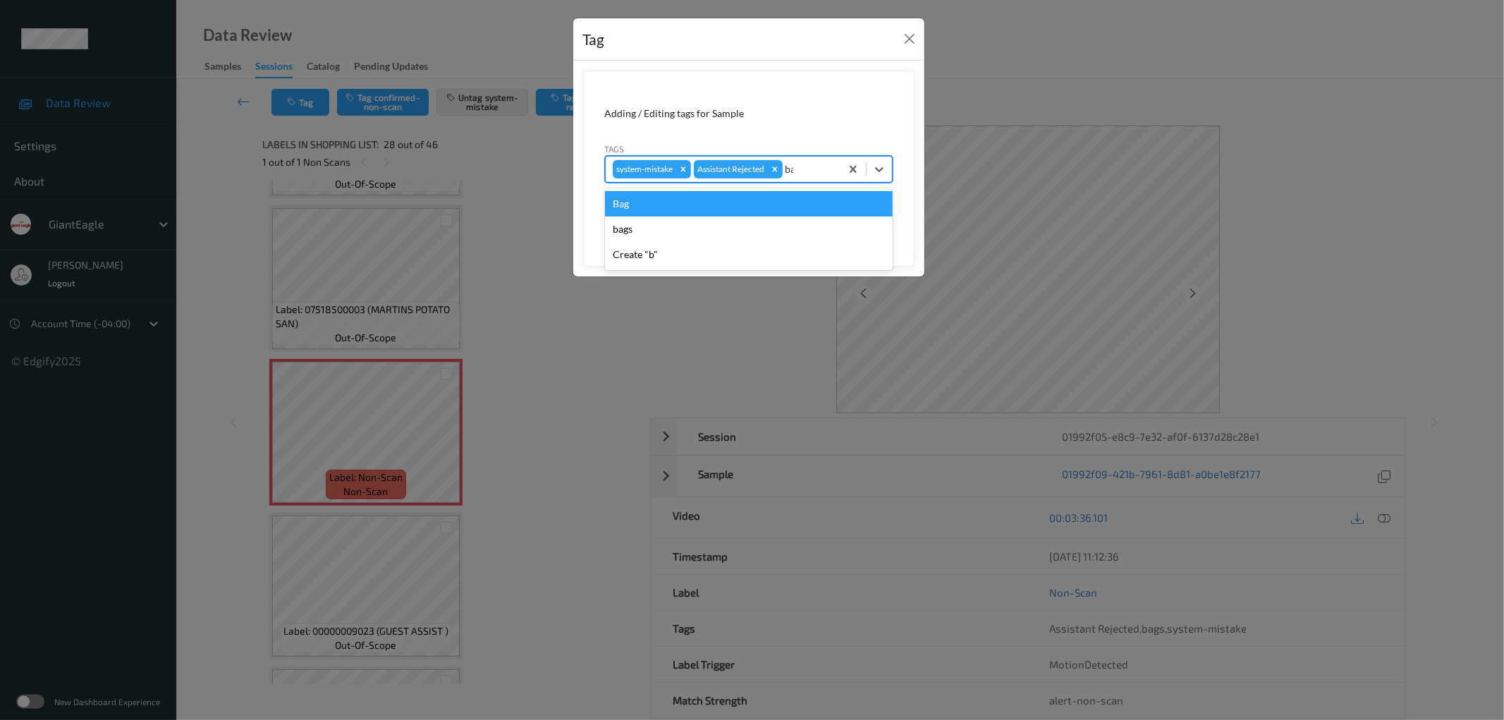
type input "bag"
click at [767, 205] on div "Bag" at bounding box center [749, 203] width 288 height 25
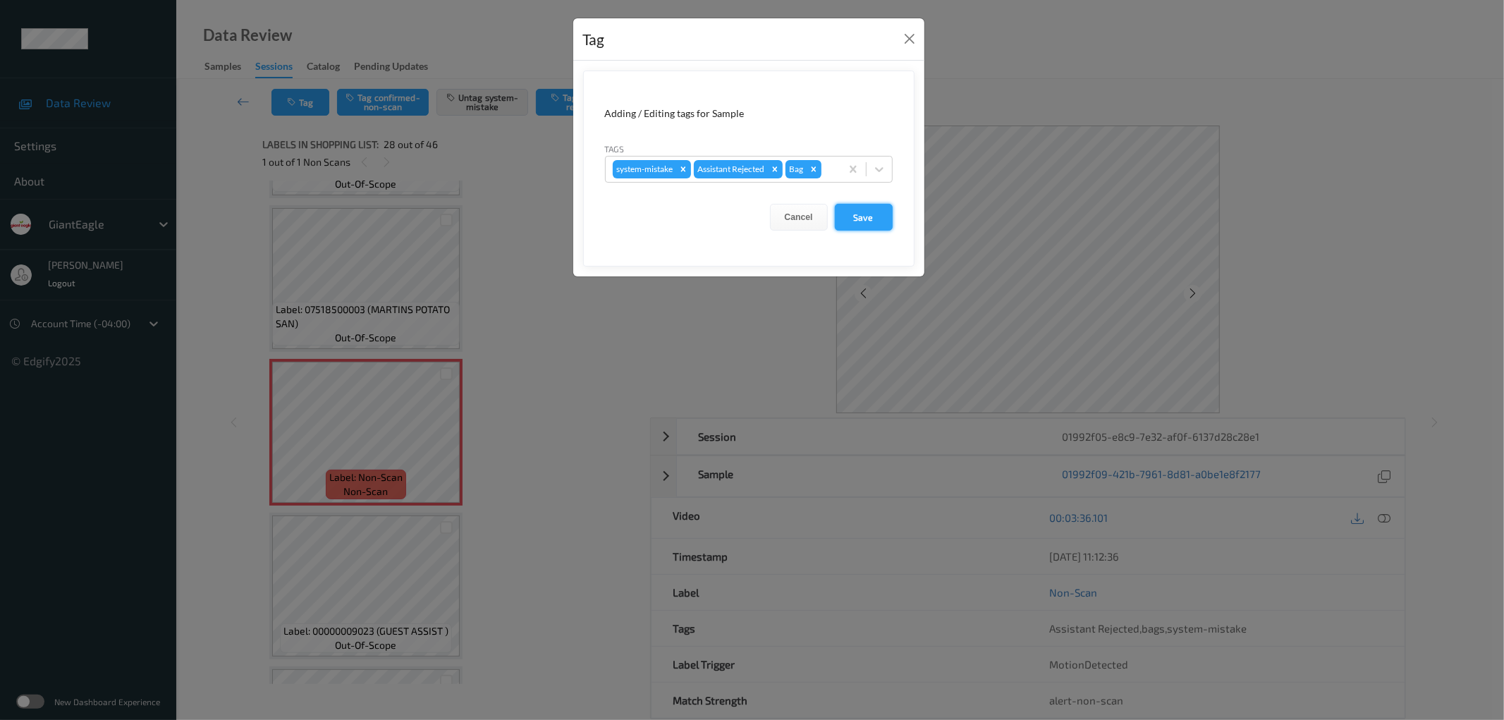
click at [866, 216] on button "Save" at bounding box center [864, 217] width 58 height 27
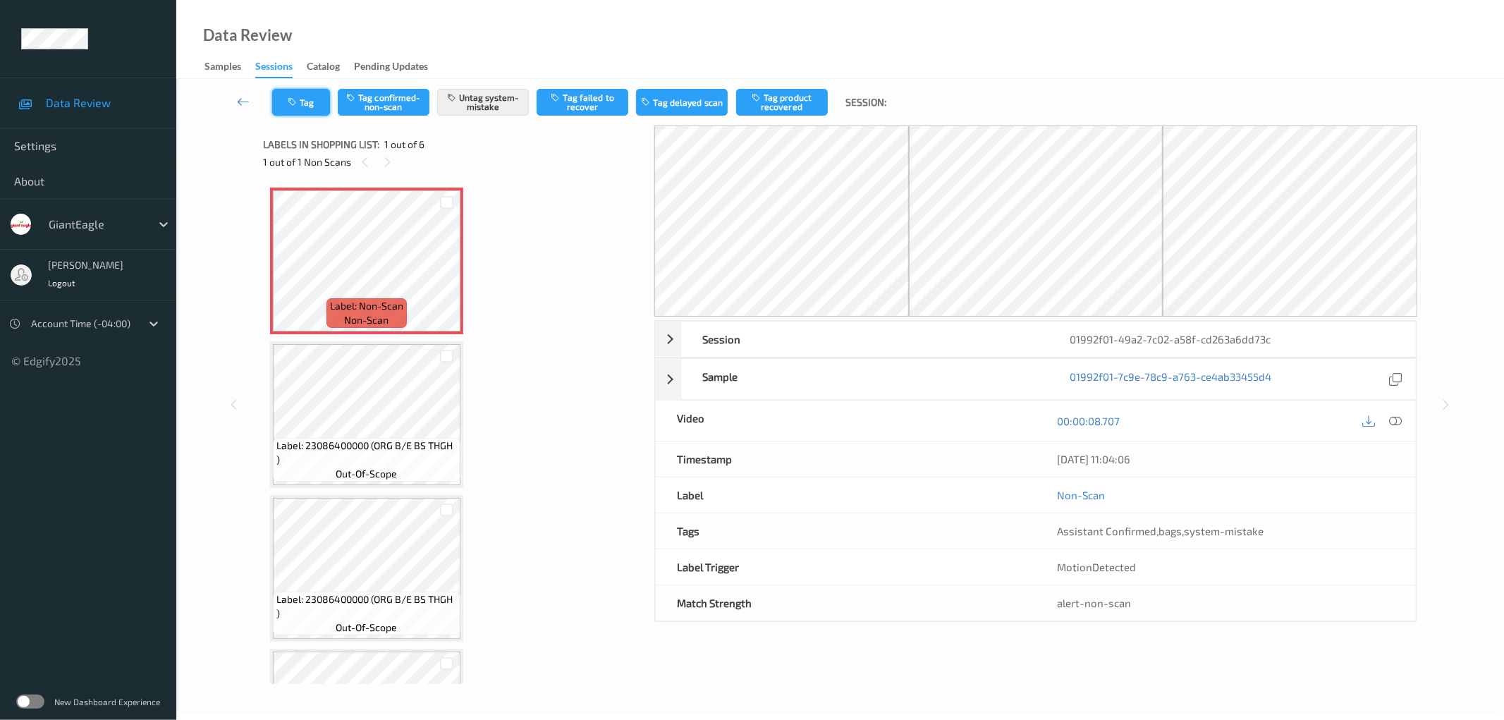
click at [276, 103] on button "Tag" at bounding box center [301, 102] width 58 height 27
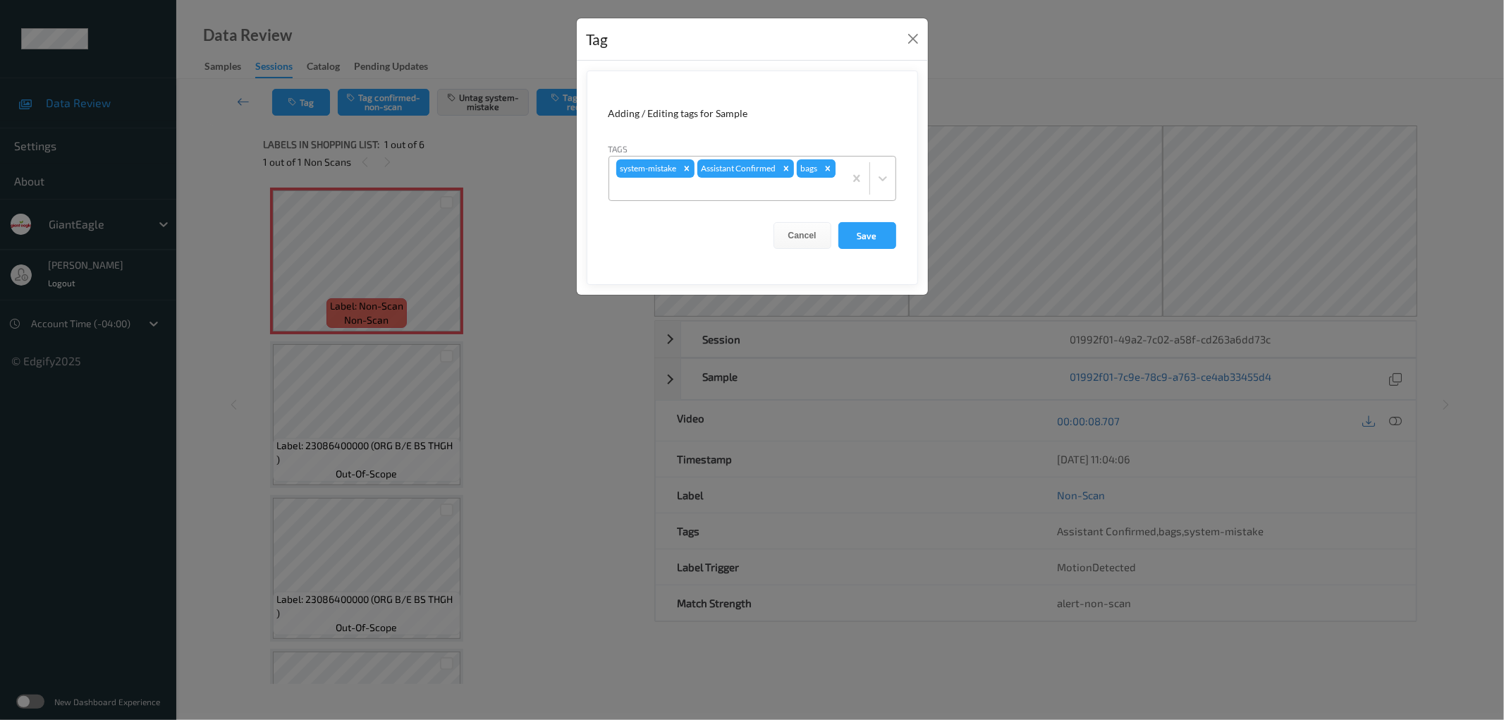
click at [830, 169] on icon "Remove bags" at bounding box center [828, 169] width 10 height 10
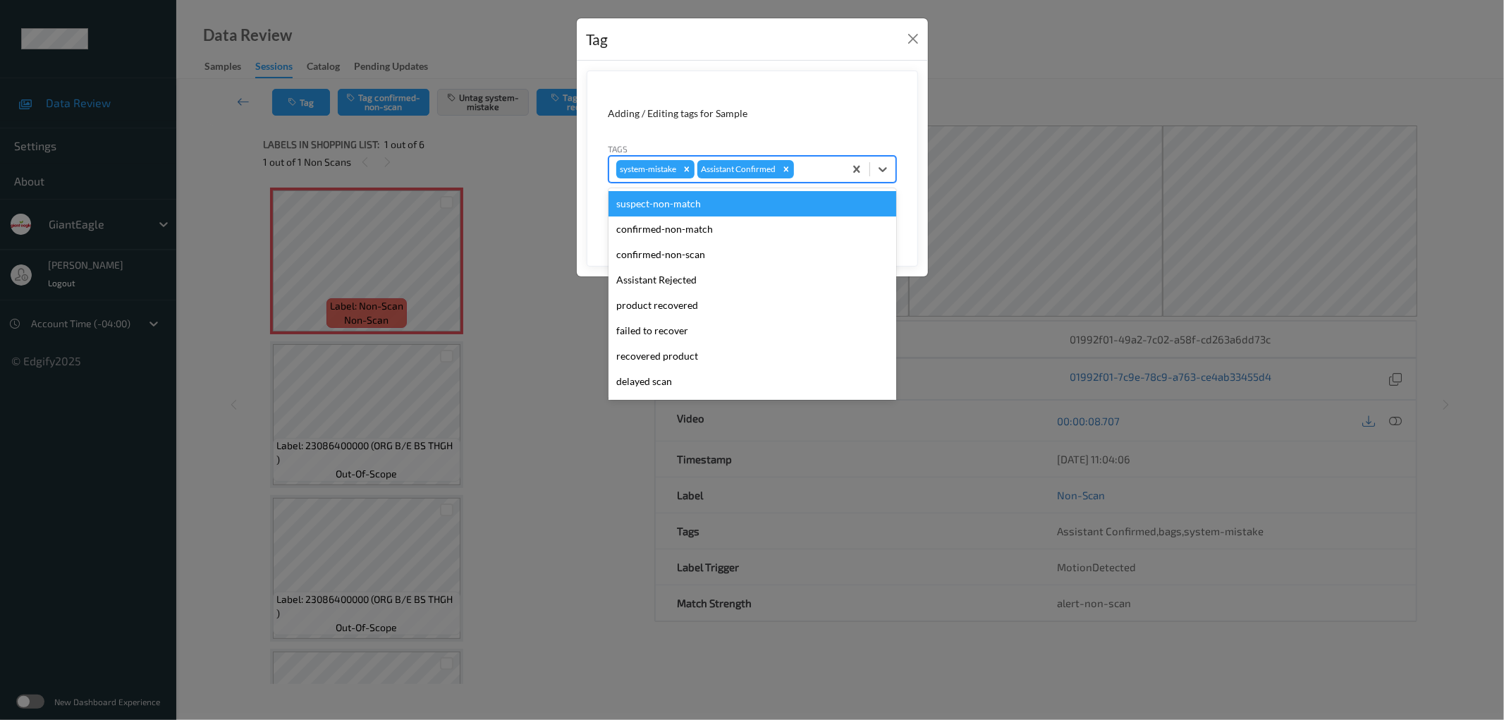
click at [819, 170] on div at bounding box center [817, 169] width 40 height 17
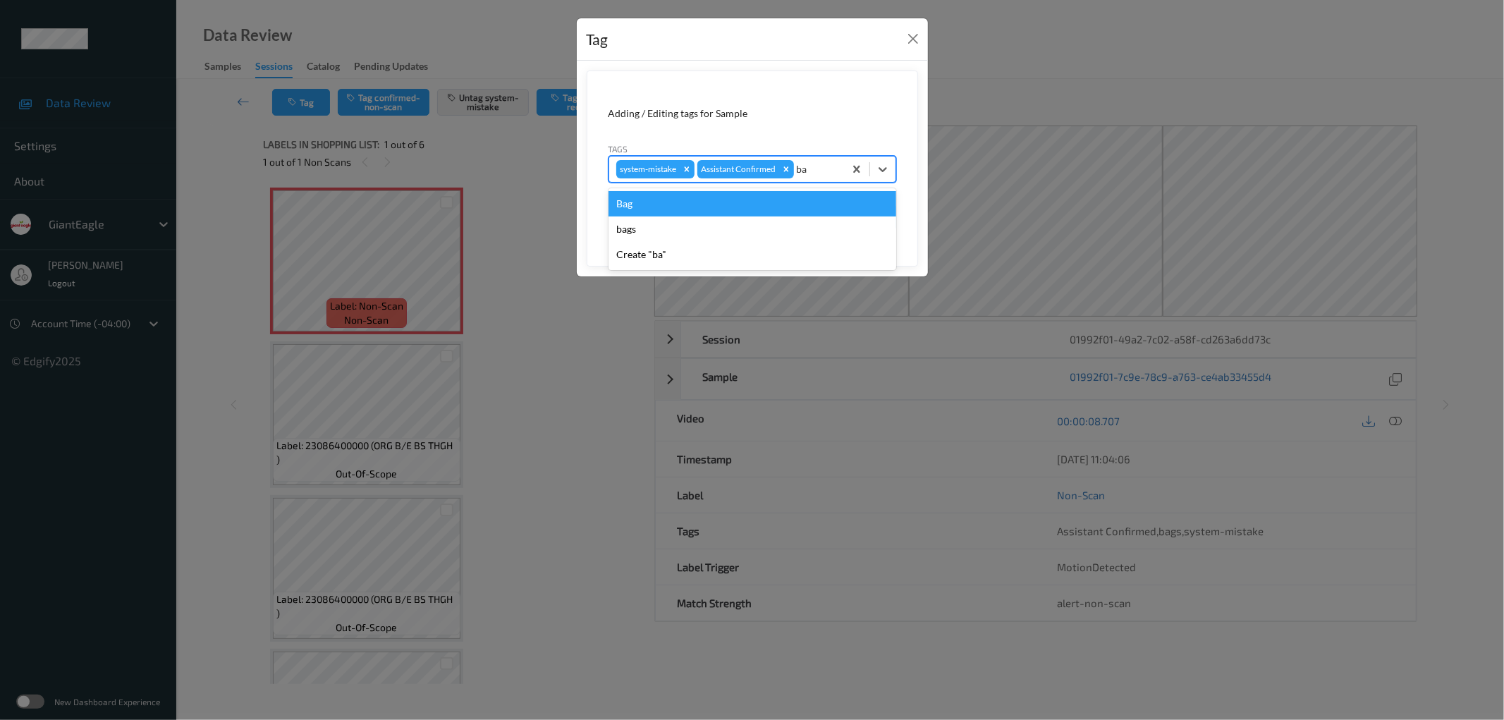
type input "bag"
click at [805, 198] on div "Bag" at bounding box center [753, 203] width 288 height 25
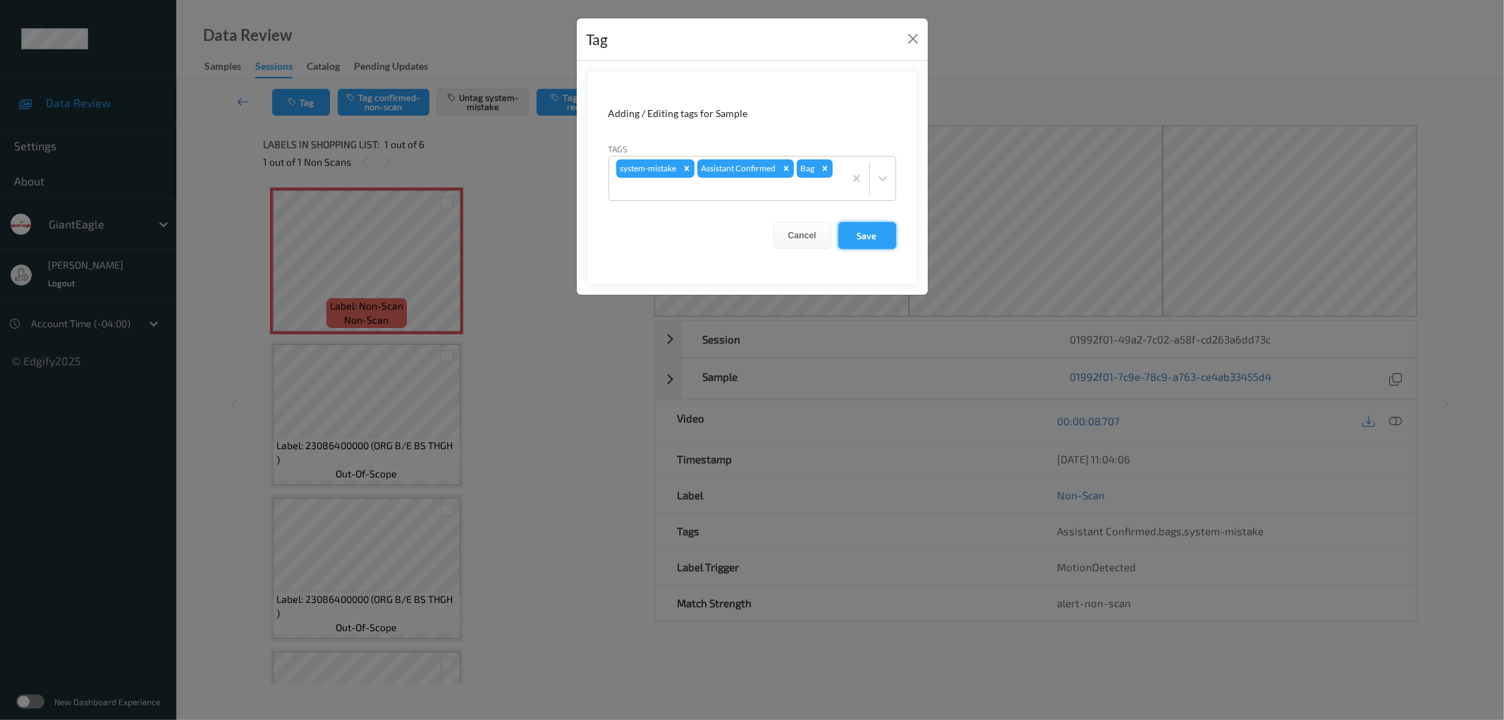
click at [887, 236] on button "Save" at bounding box center [867, 235] width 58 height 27
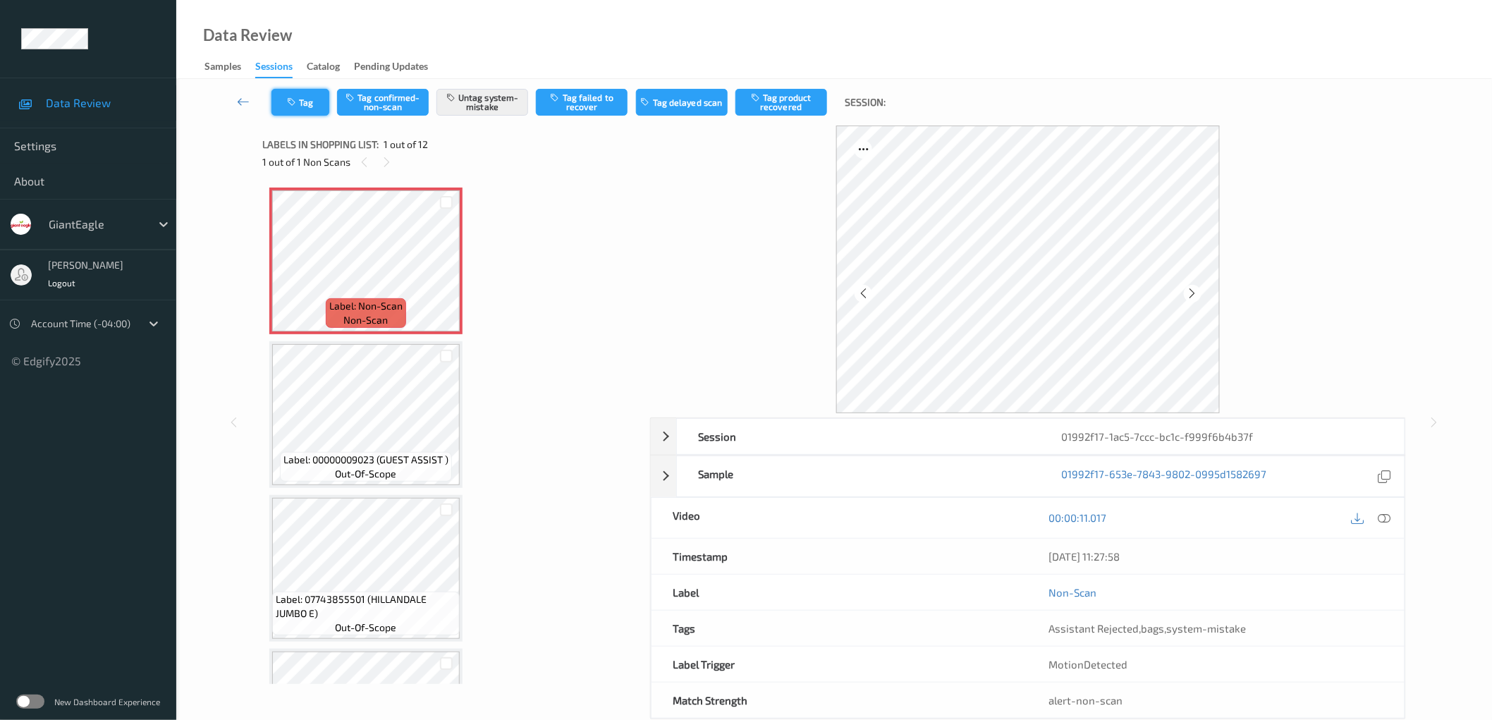
click at [309, 100] on button "Tag" at bounding box center [301, 102] width 58 height 27
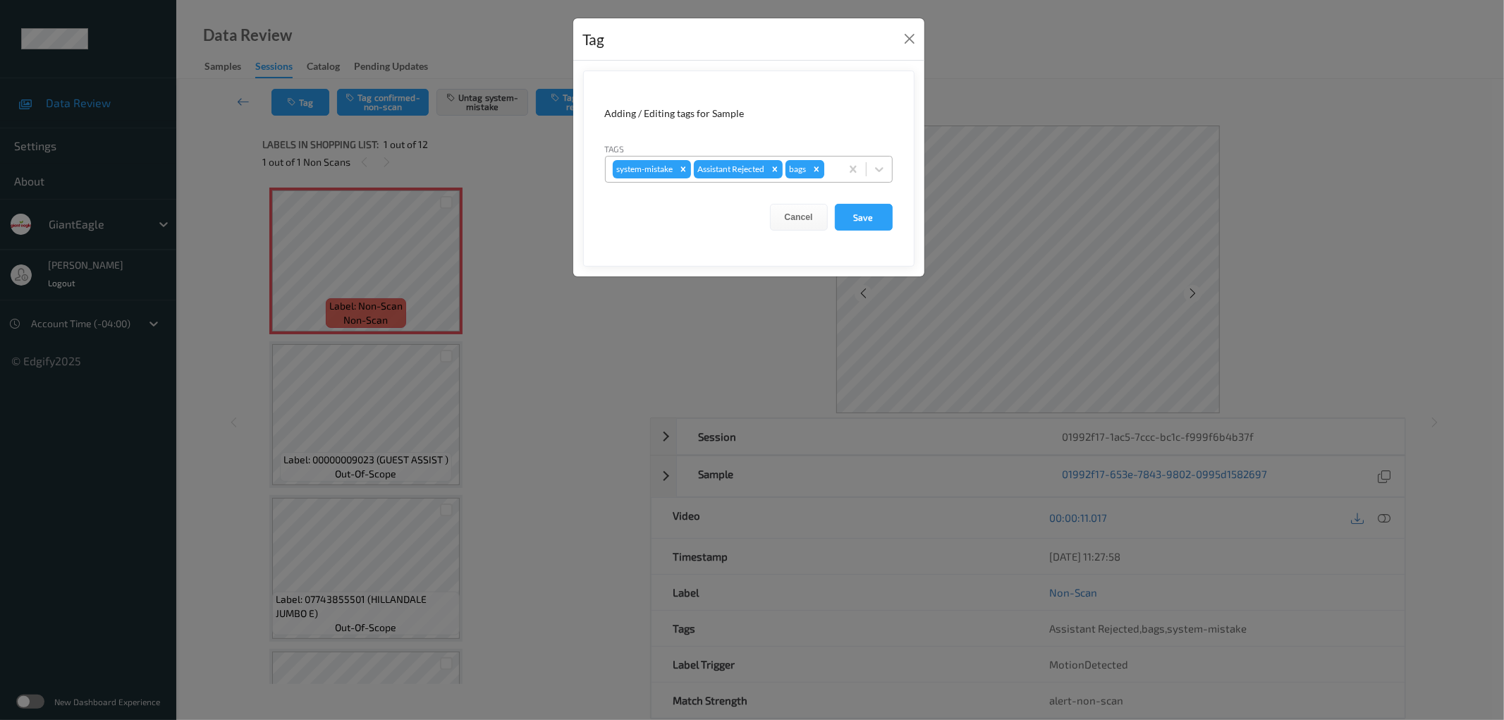
click at [820, 166] on icon "Remove bags" at bounding box center [817, 169] width 10 height 10
click at [807, 166] on div at bounding box center [810, 169] width 48 height 17
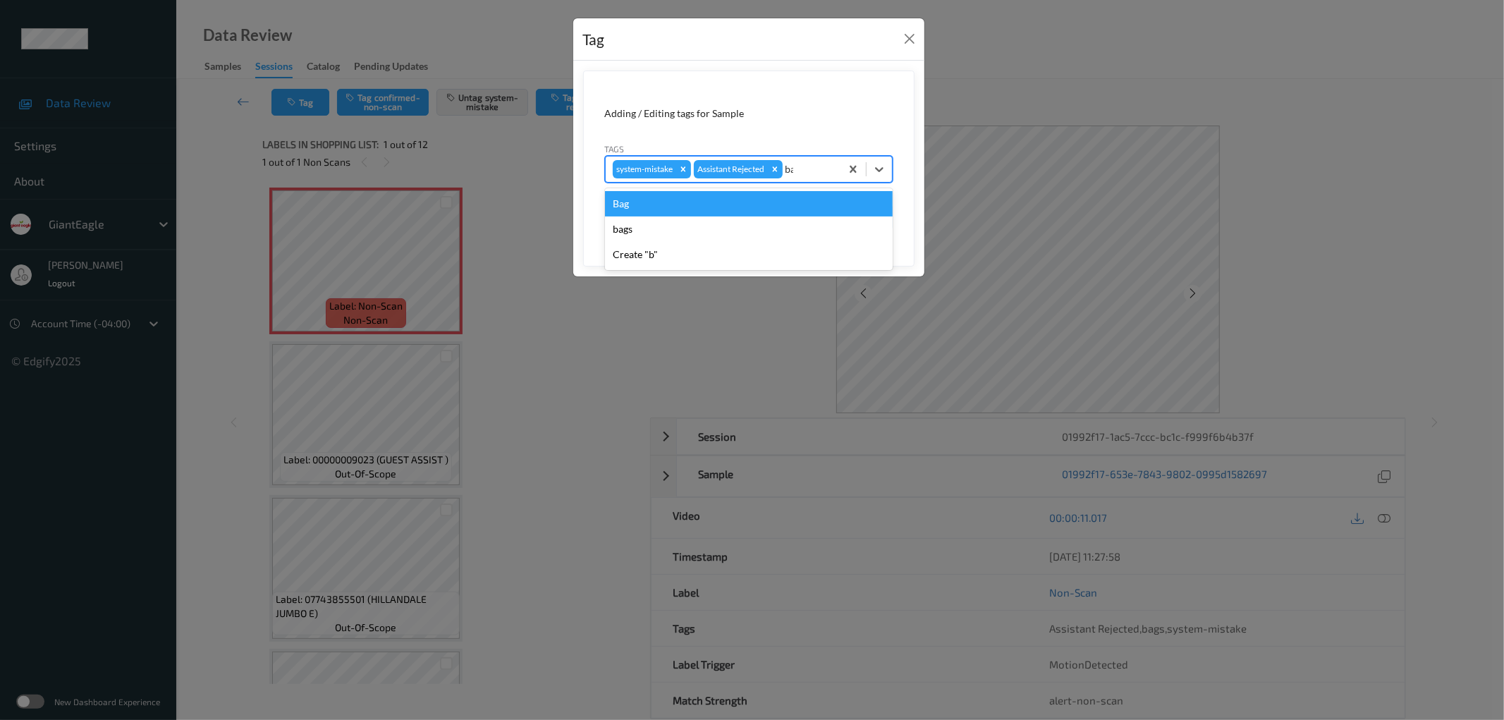
type input "bag"
click at [776, 199] on div "Bag" at bounding box center [749, 203] width 288 height 25
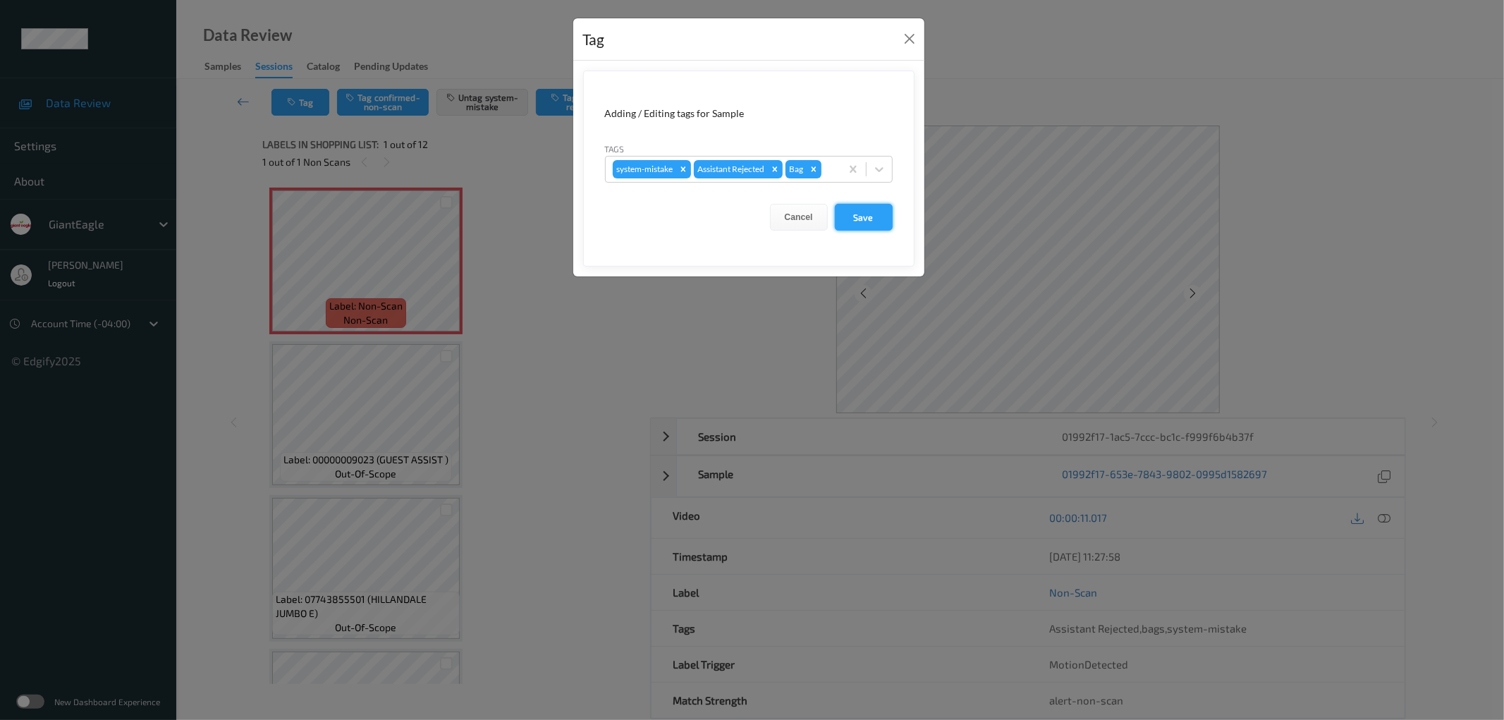
click at [867, 221] on button "Save" at bounding box center [864, 217] width 58 height 27
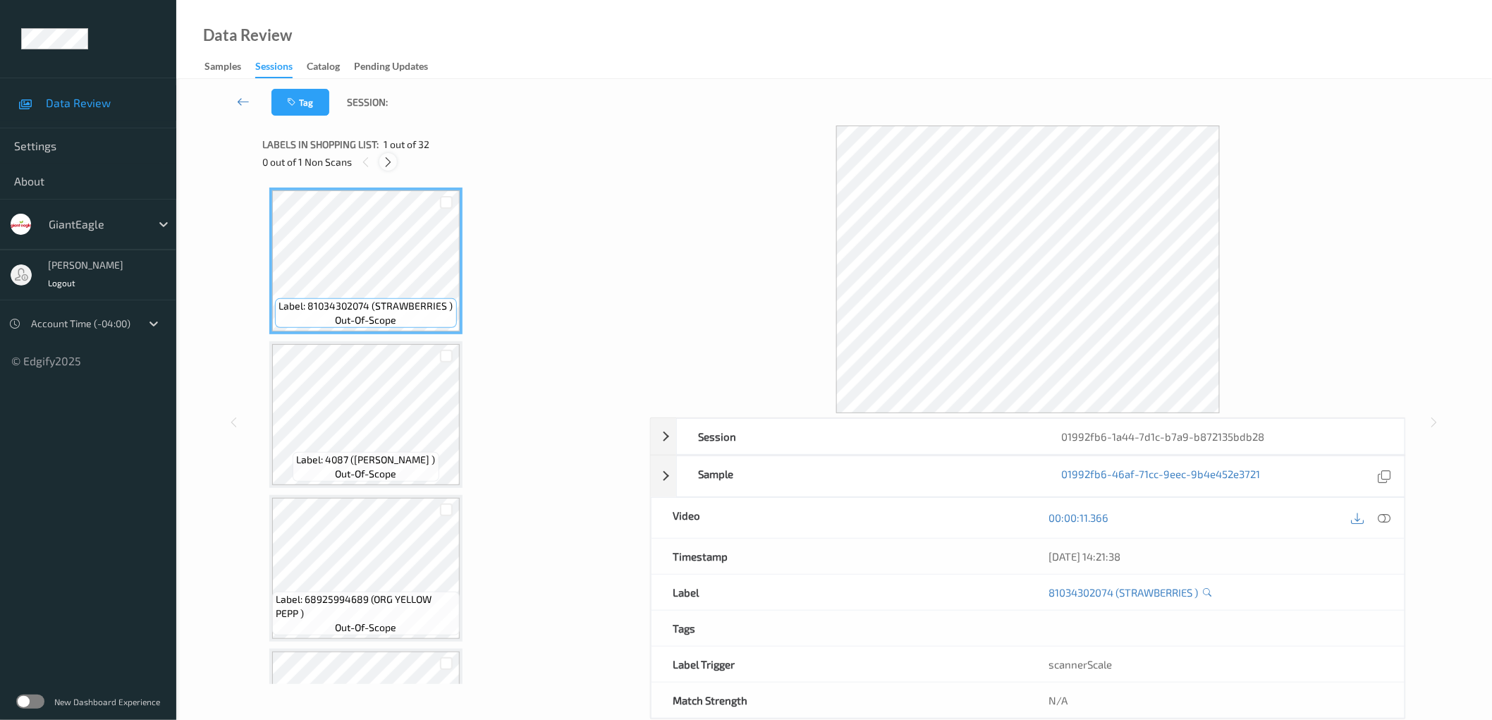
click at [388, 162] on icon at bounding box center [388, 162] width 12 height 13
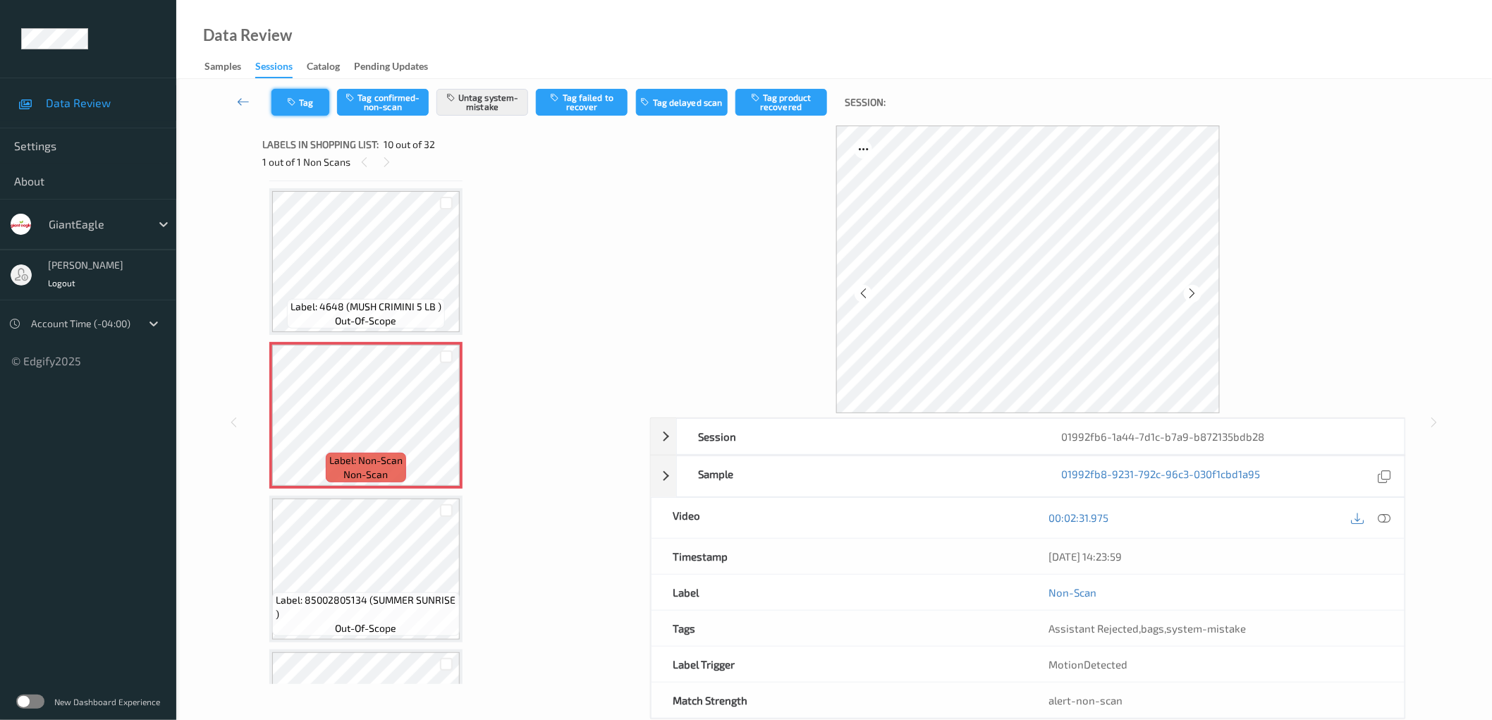
click at [301, 108] on button "Tag" at bounding box center [301, 102] width 58 height 27
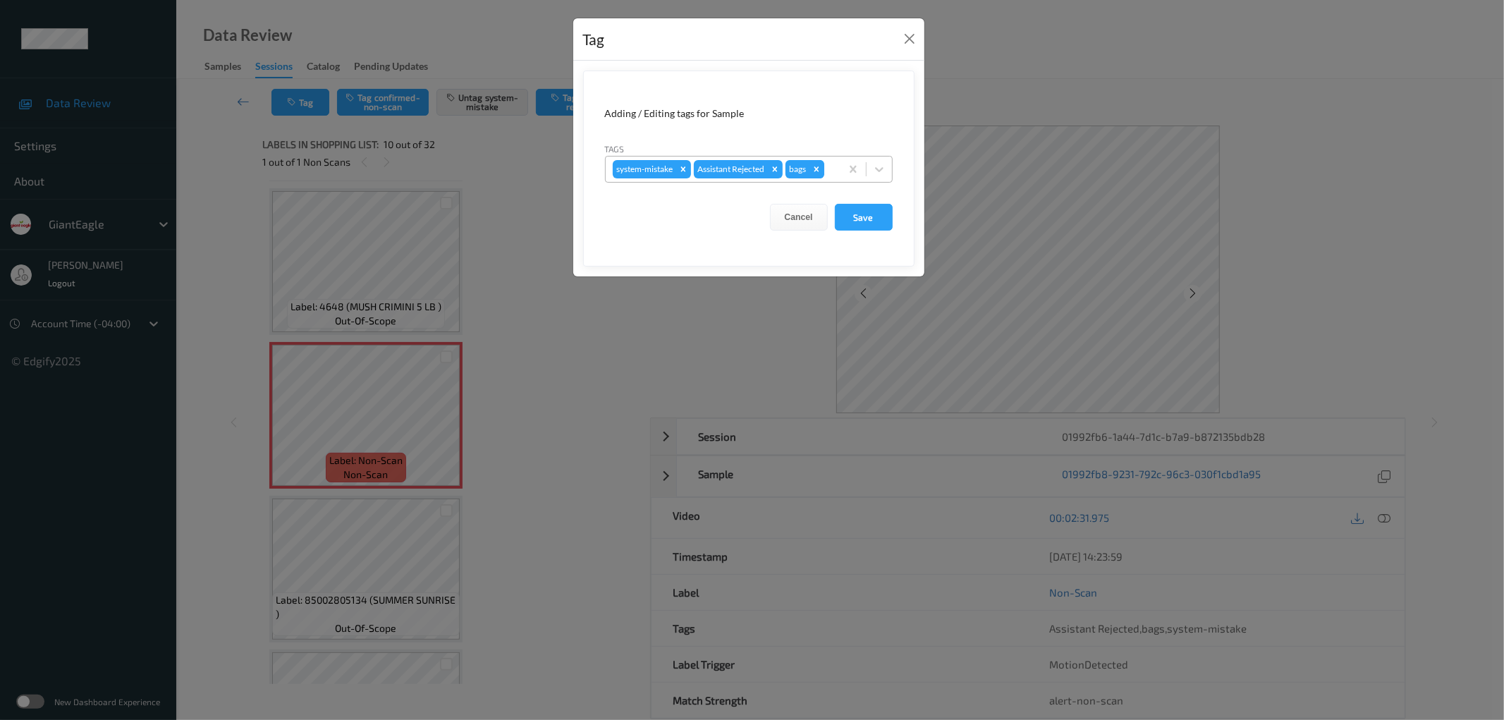
click at [819, 169] on icon "Remove bags" at bounding box center [816, 168] width 5 height 5
click at [822, 166] on div at bounding box center [810, 169] width 48 height 17
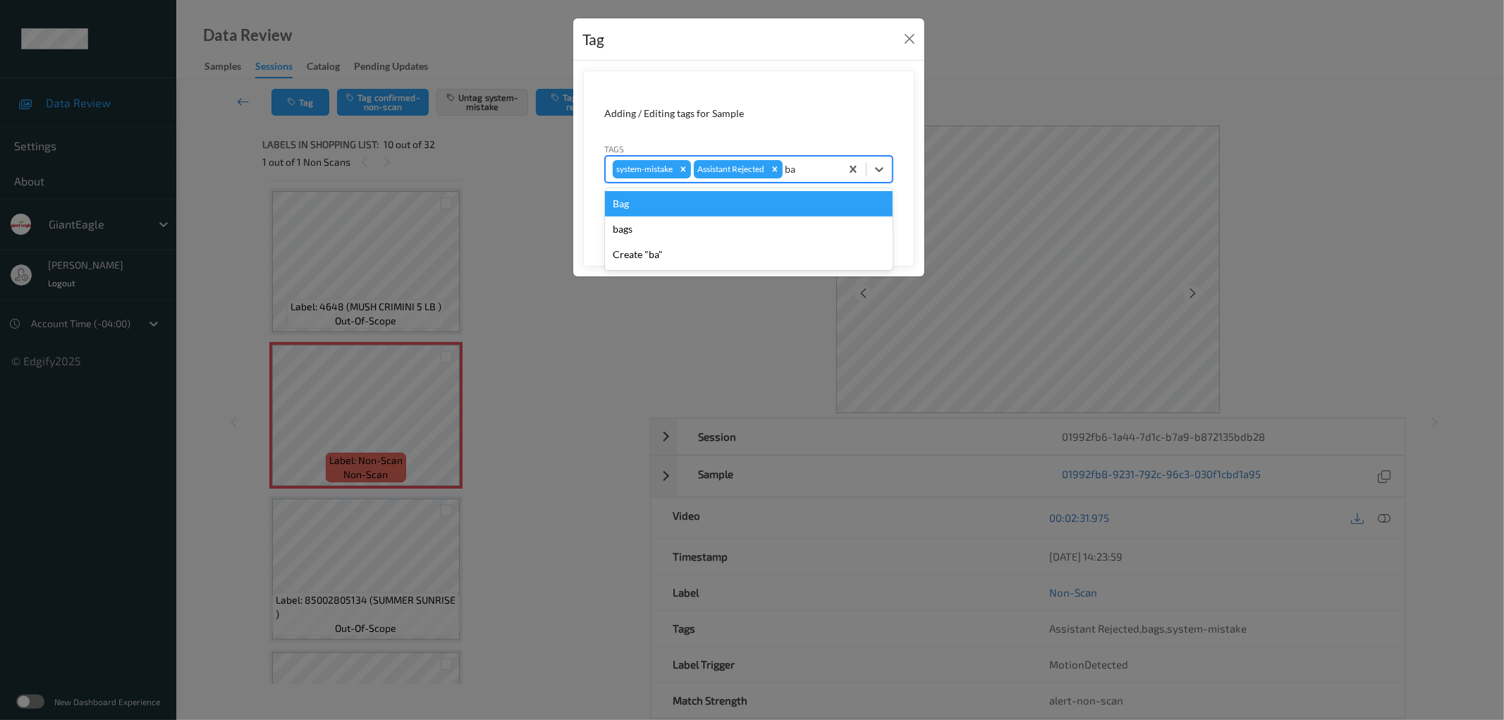
type input "bag"
click at [750, 202] on div "Bag" at bounding box center [749, 203] width 288 height 25
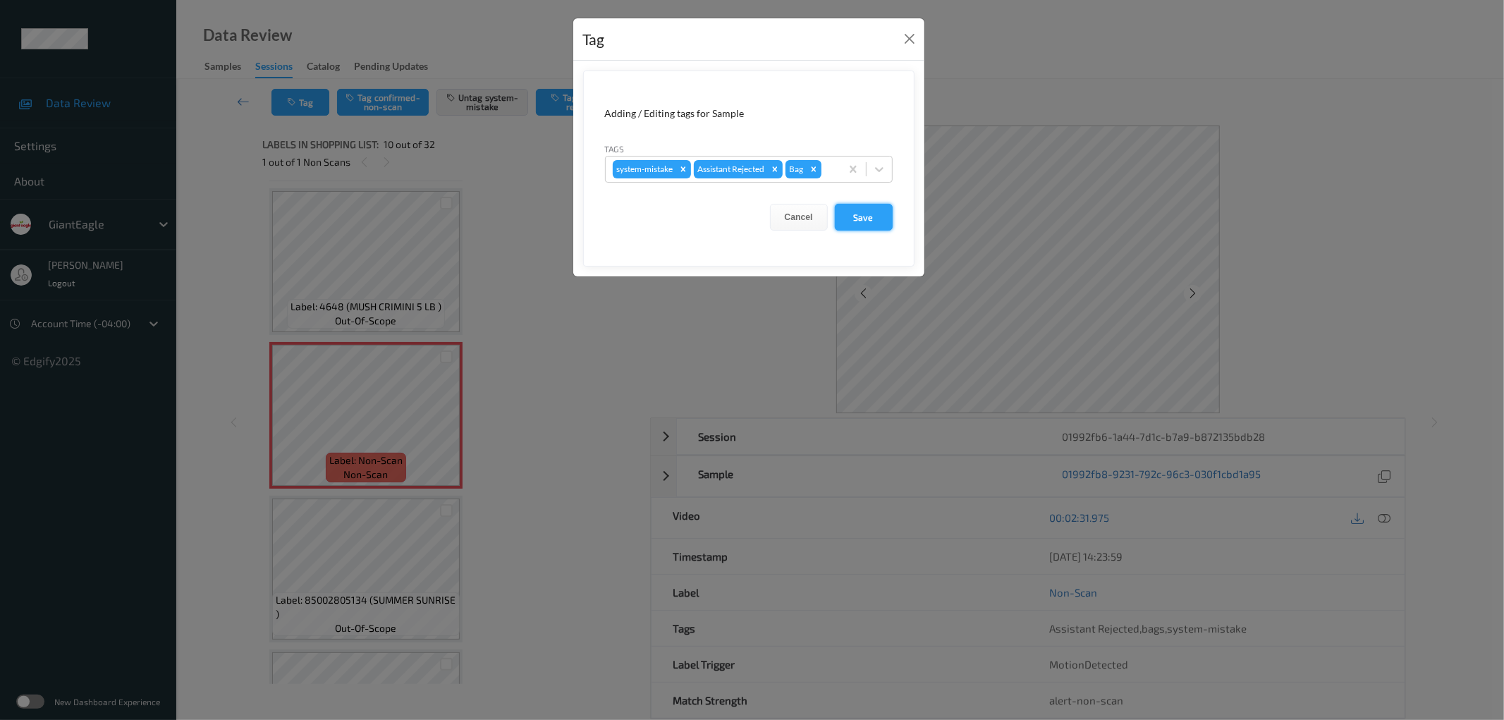
click at [870, 224] on button "Save" at bounding box center [864, 217] width 58 height 27
